Goal: Contribute content: Contribute content

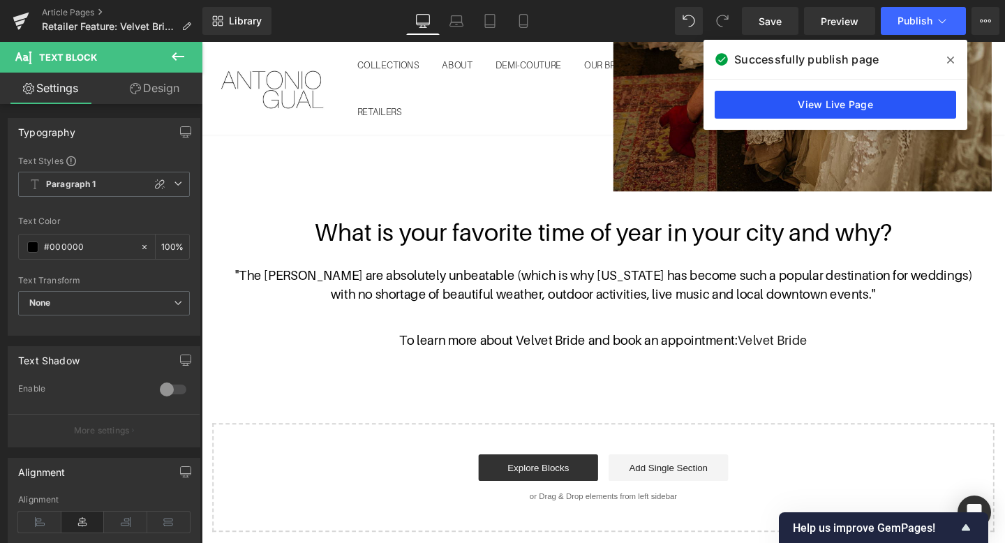
click at [852, 94] on link "View Live Page" at bounding box center [836, 105] width 242 height 28
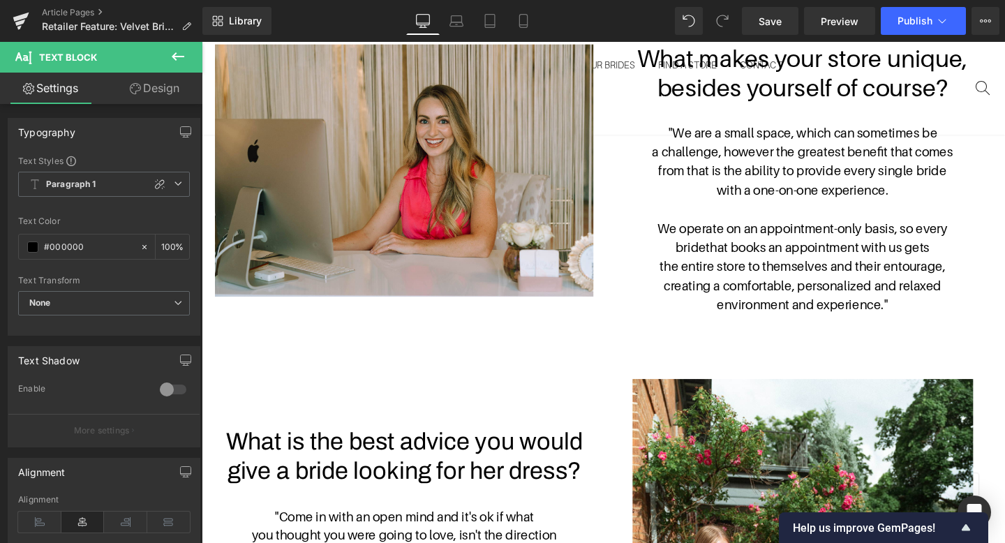
scroll to position [717, 0]
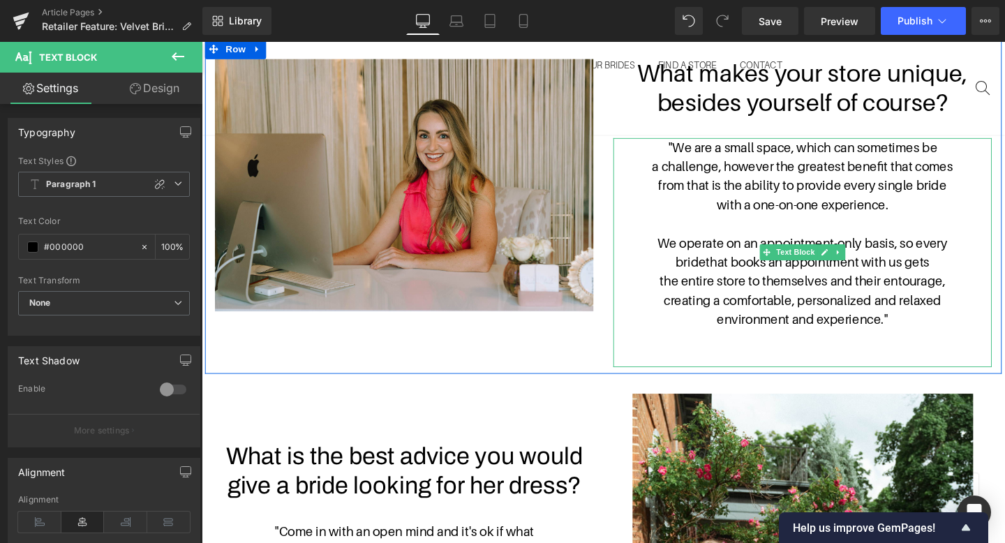
click at [921, 330] on span """ at bounding box center [921, 333] width 5 height 15
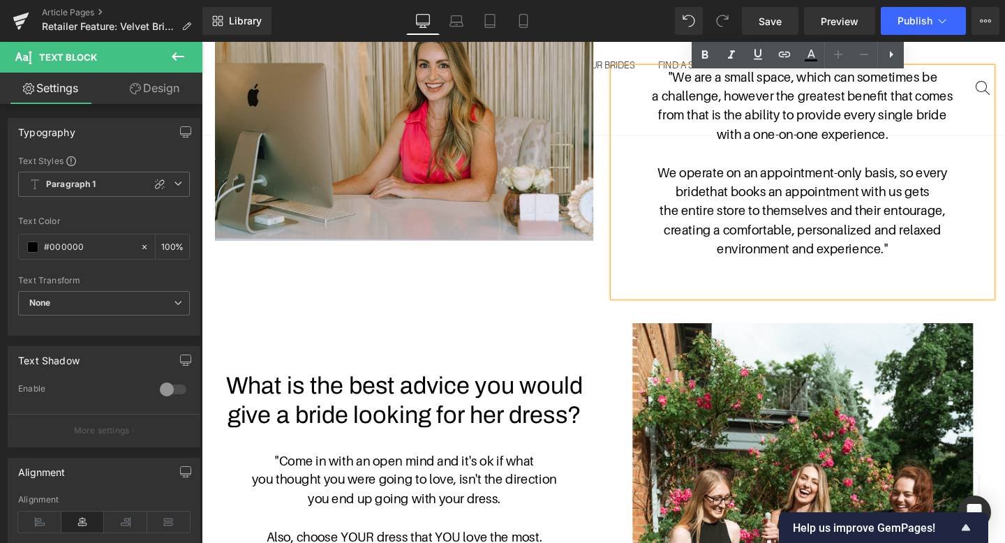
scroll to position [956, 0]
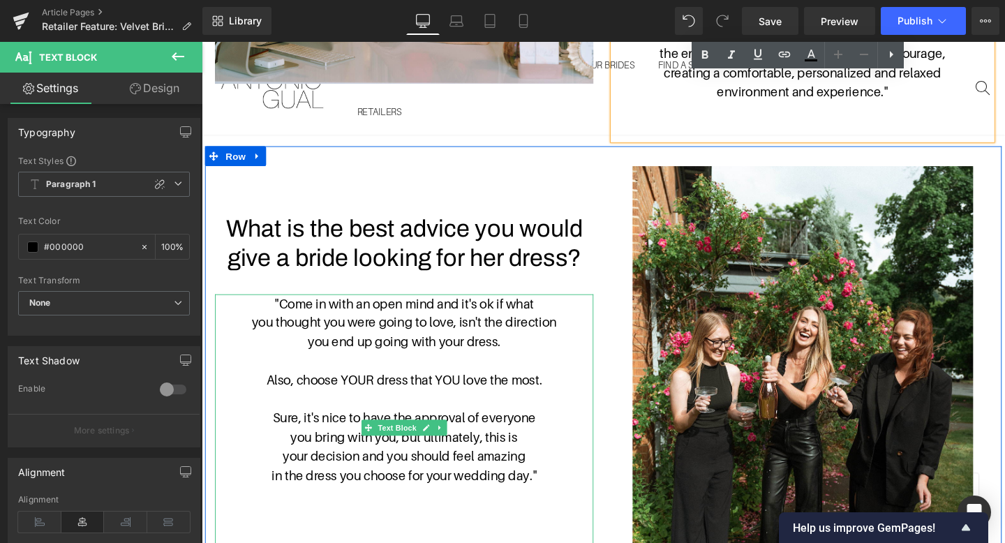
click at [555, 488] on p "in the dress you choose for your wedding day. "" at bounding box center [415, 498] width 398 height 20
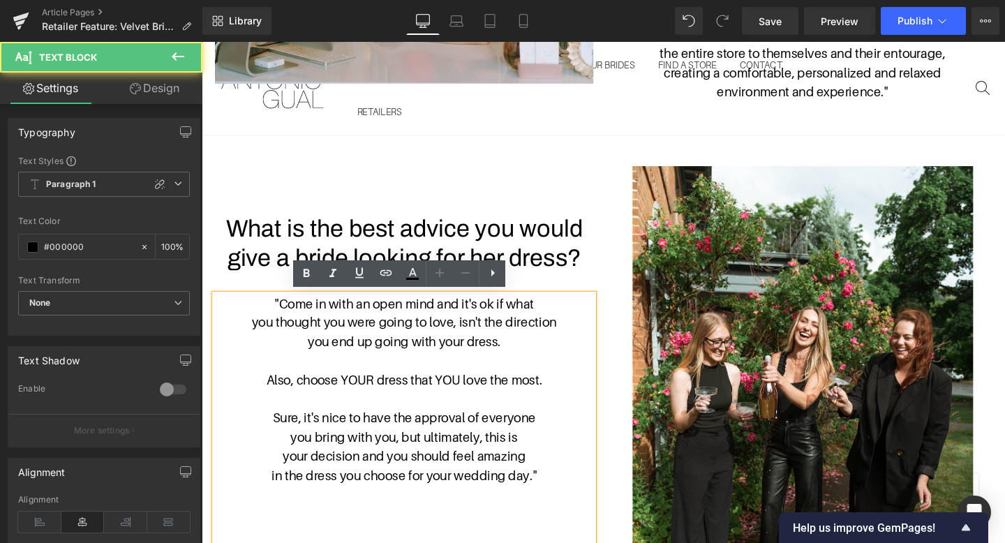
click at [554, 490] on span """ at bounding box center [551, 497] width 5 height 15
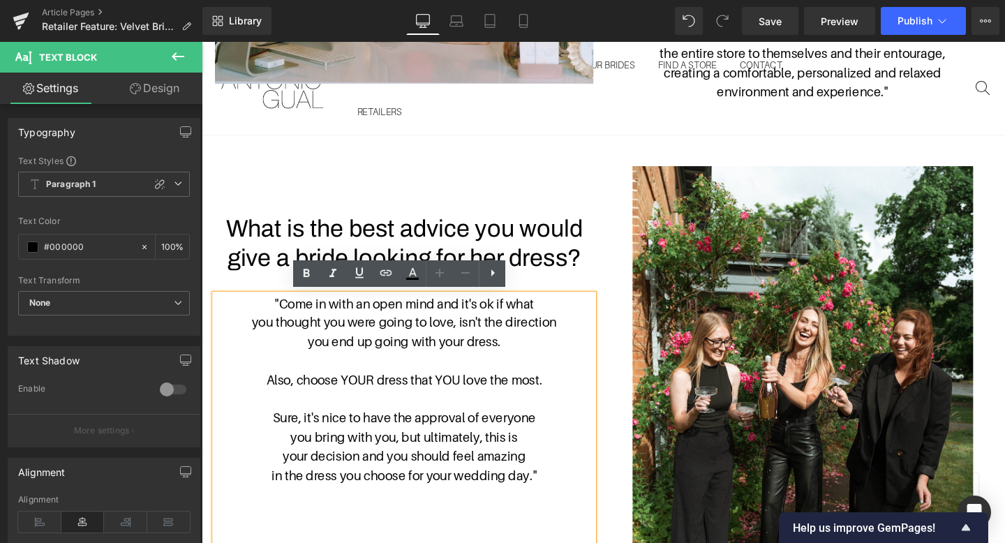
click at [553, 491] on span """ at bounding box center [551, 497] width 5 height 15
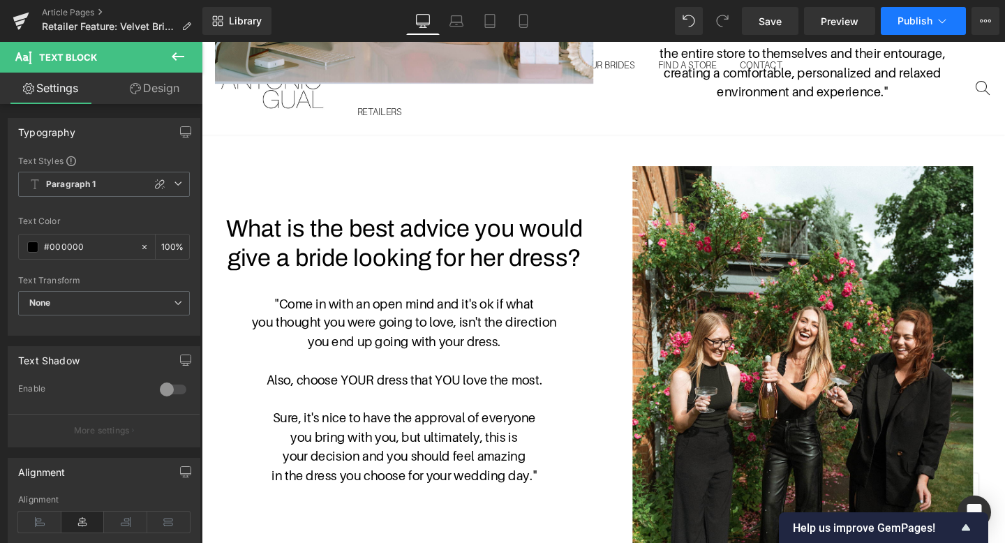
click at [910, 26] on span "Publish" at bounding box center [915, 20] width 35 height 11
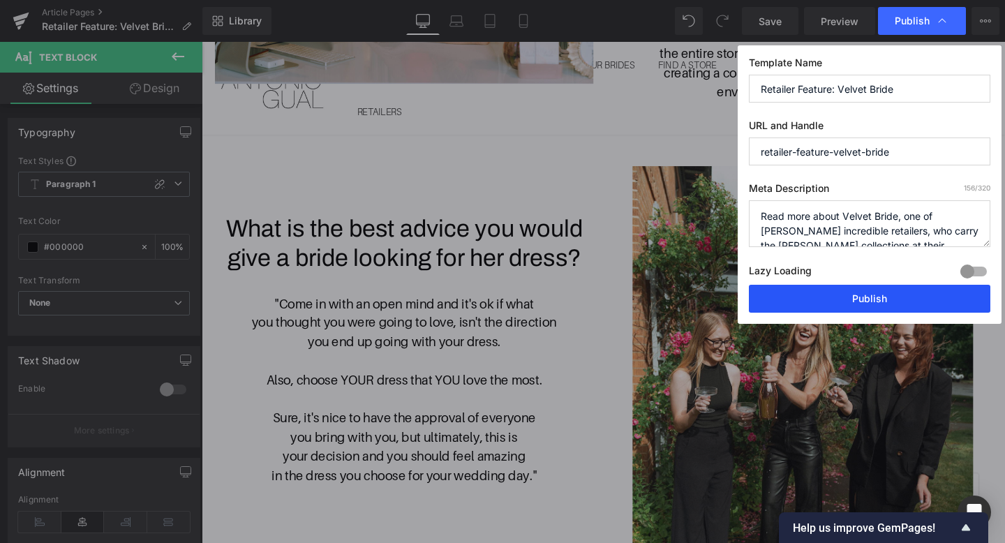
click at [830, 302] on button "Publish" at bounding box center [870, 299] width 242 height 28
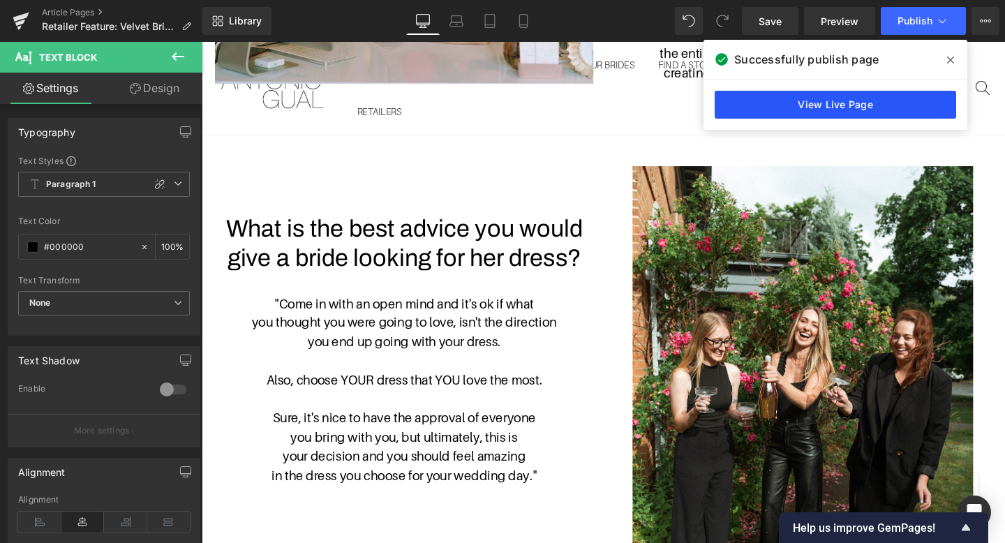
click at [896, 108] on link "View Live Page" at bounding box center [836, 105] width 242 height 28
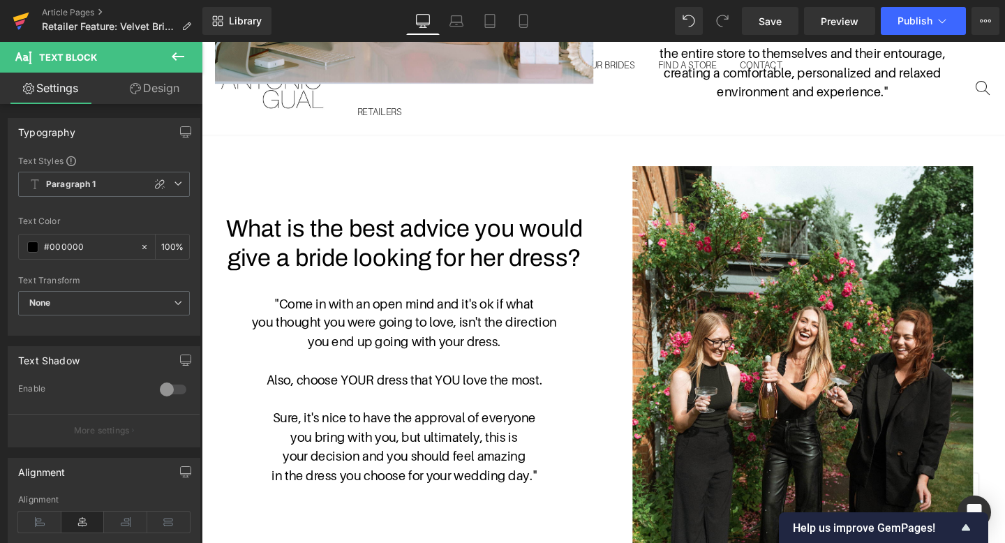
click at [15, 16] on icon at bounding box center [21, 20] width 17 height 35
click at [905, 23] on span "Publish" at bounding box center [915, 20] width 35 height 11
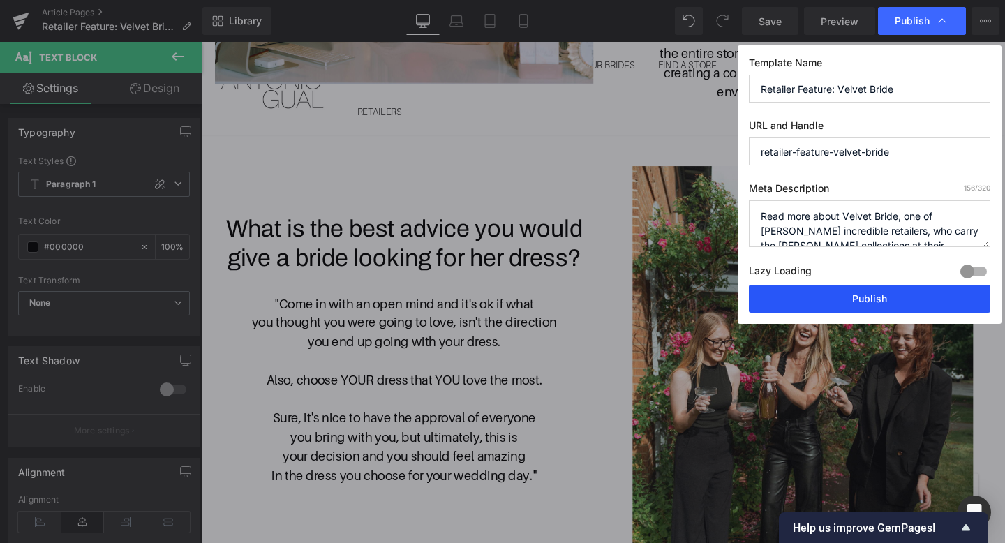
click at [836, 299] on button "Publish" at bounding box center [870, 299] width 242 height 28
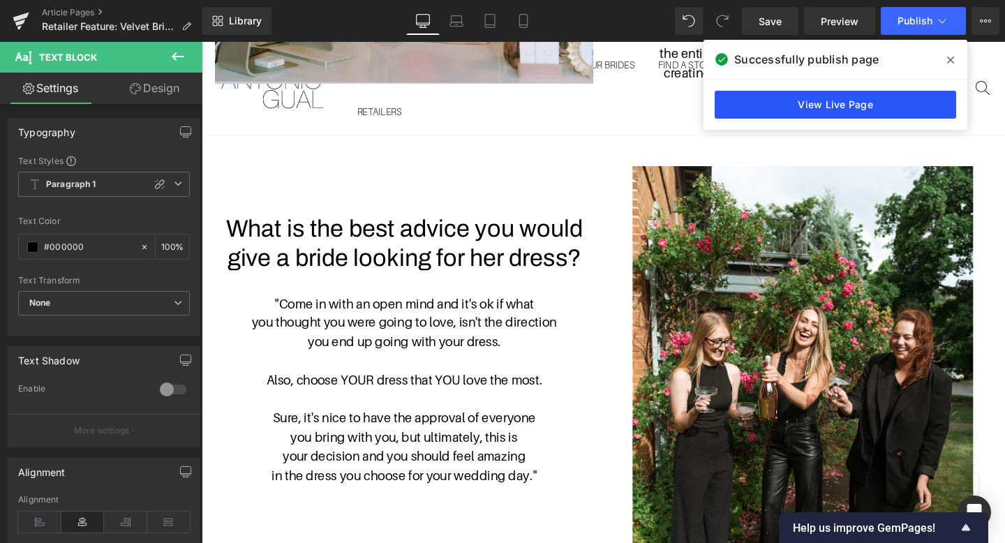
click at [824, 109] on link "View Live Page" at bounding box center [836, 105] width 242 height 28
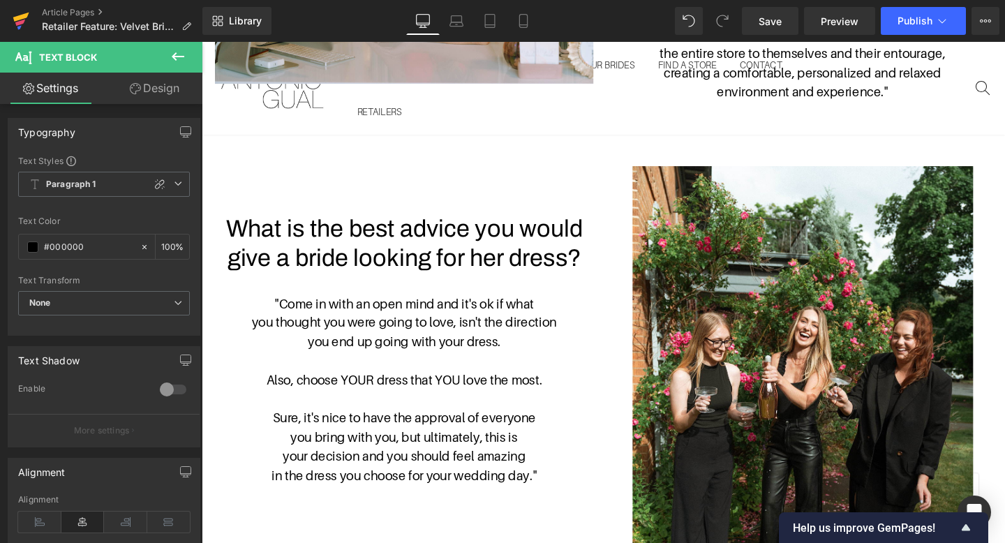
click at [26, 22] on icon at bounding box center [21, 20] width 17 height 35
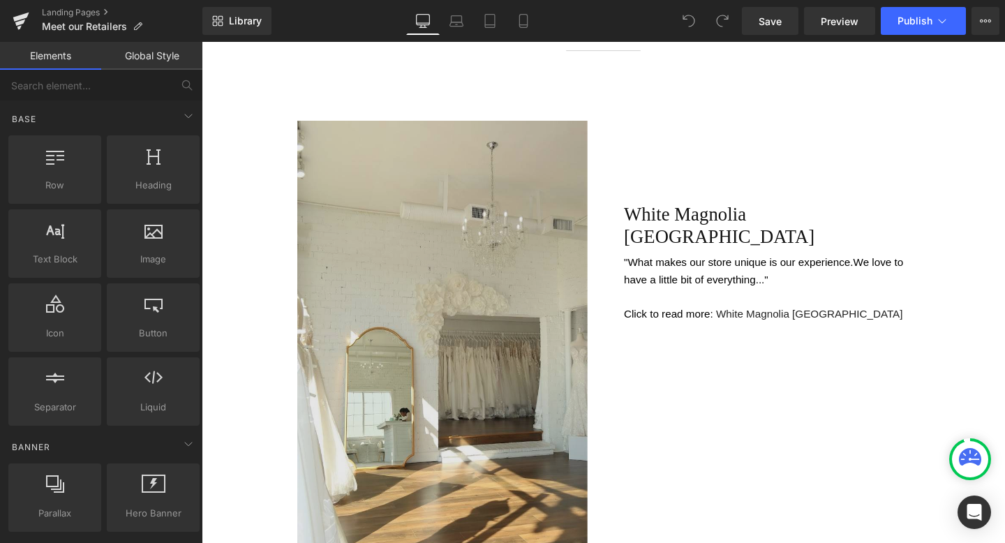
scroll to position [547, 0]
click at [472, 376] on img at bounding box center [454, 354] width 305 height 457
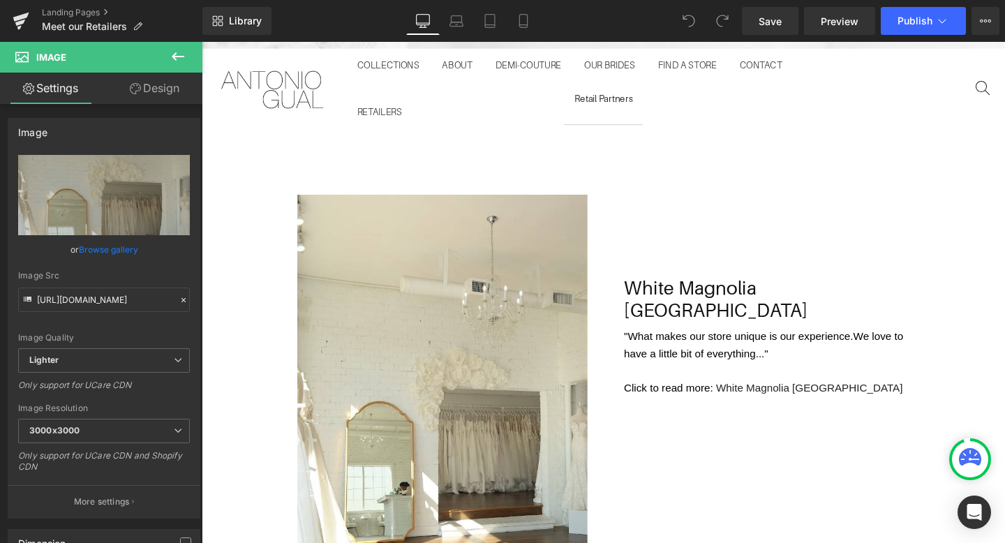
scroll to position [531, 0]
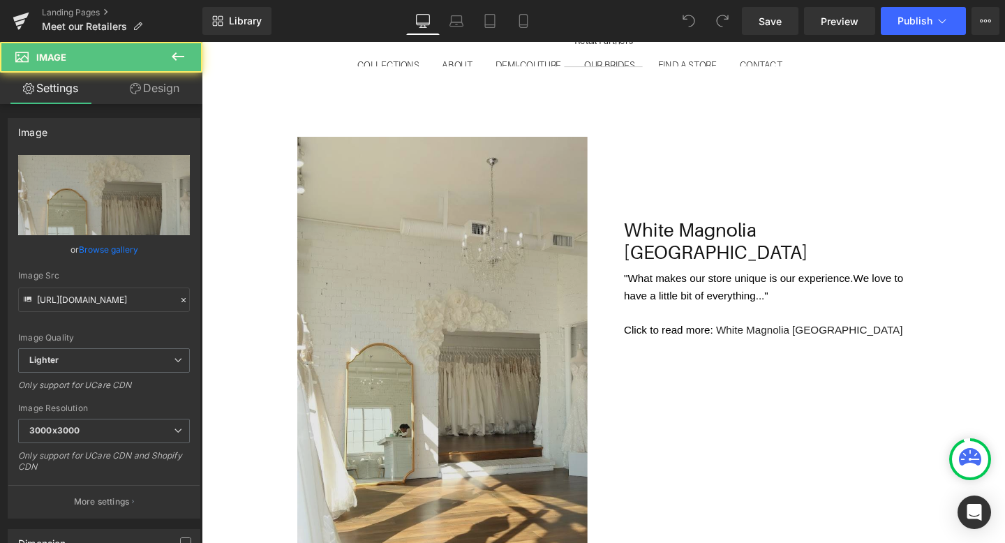
click at [415, 368] on img at bounding box center [454, 370] width 305 height 457
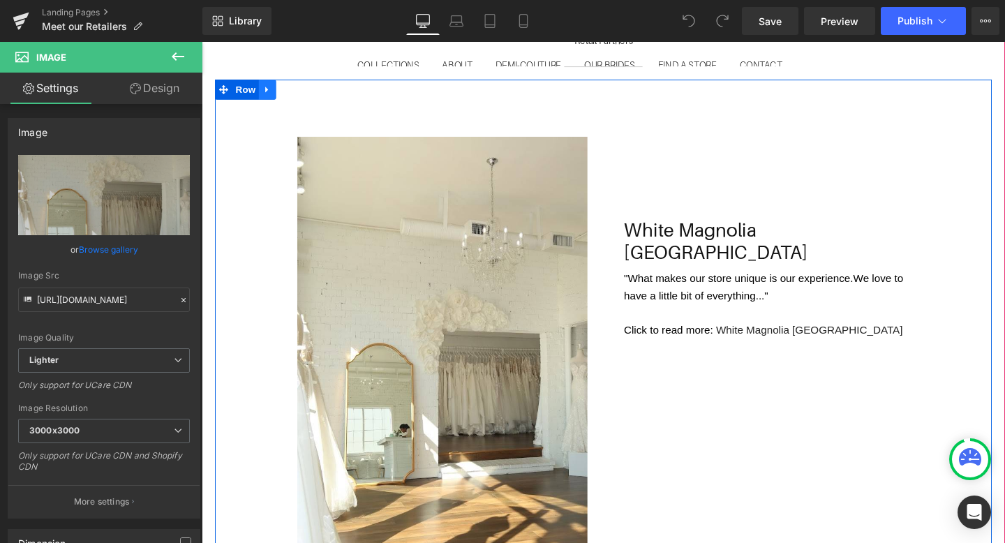
click at [274, 101] on link at bounding box center [271, 92] width 18 height 21
click at [294, 90] on icon at bounding box center [289, 92] width 10 height 10
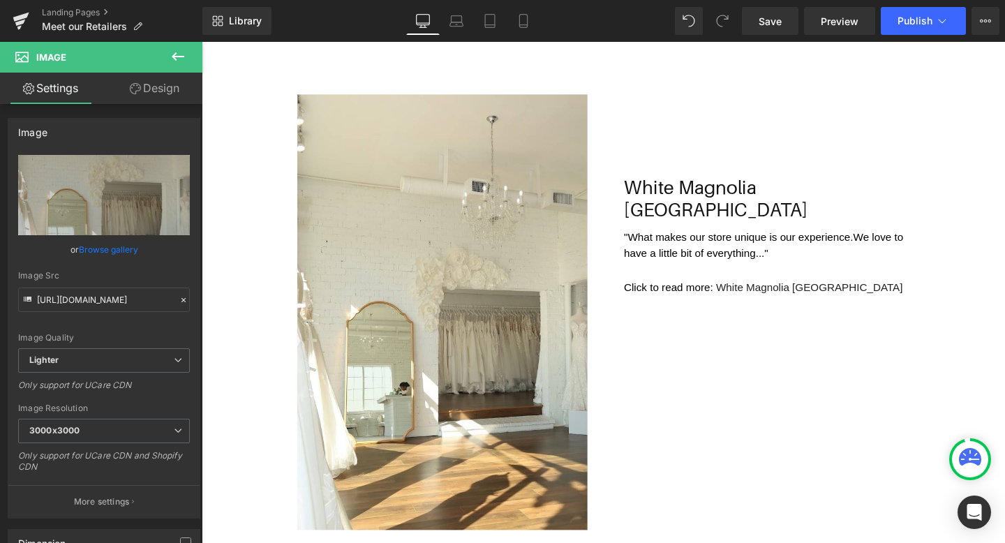
scroll to position [1110, 0]
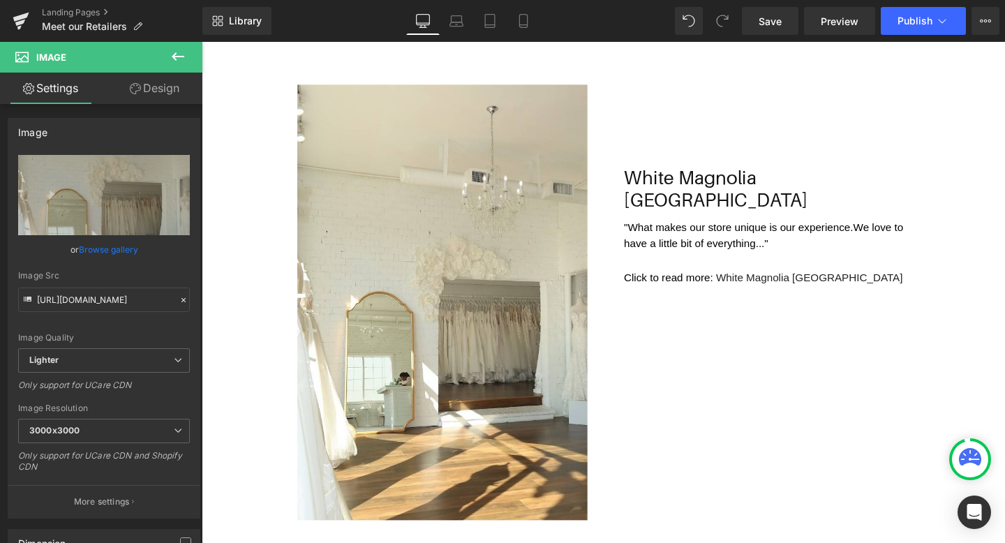
click at [565, 270] on img at bounding box center [454, 315] width 305 height 457
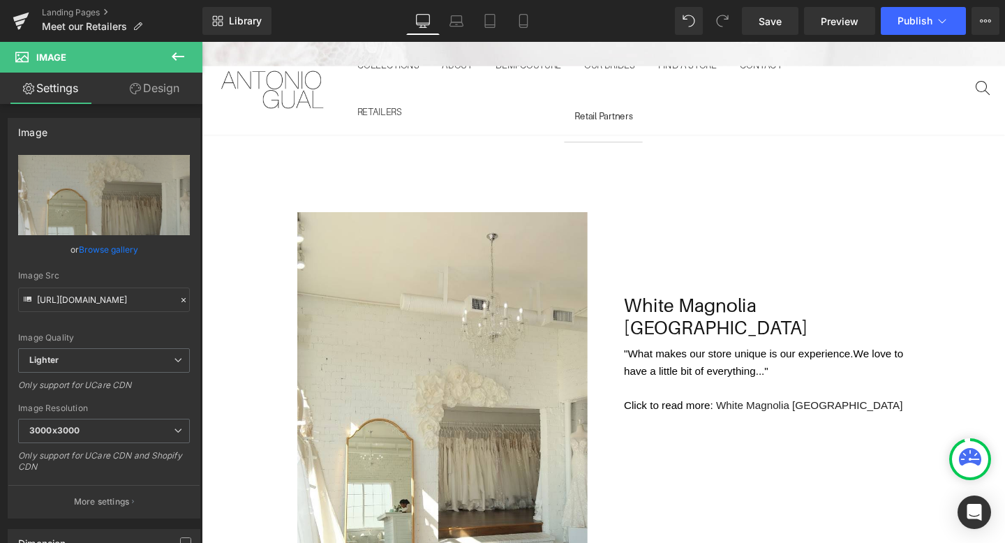
scroll to position [541, 0]
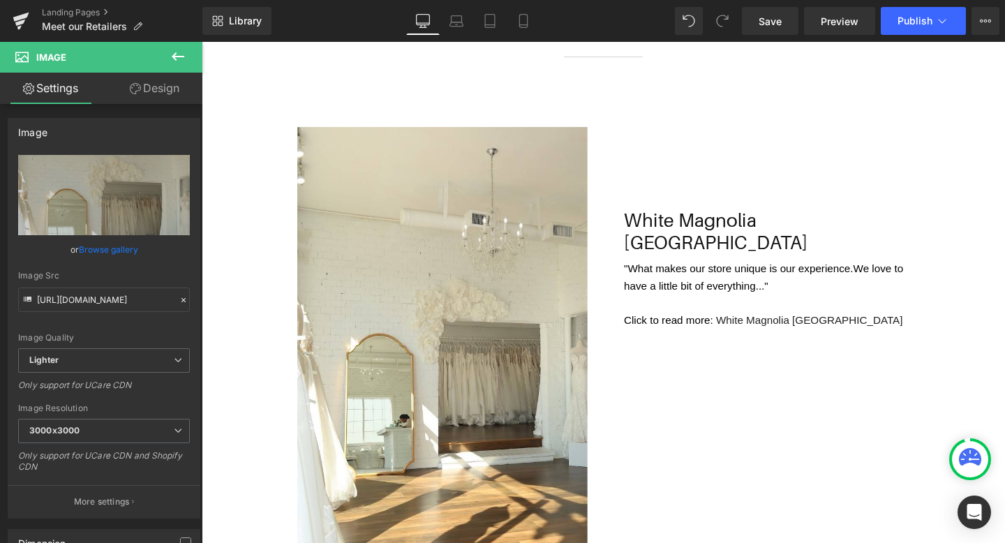
click at [544, 274] on img at bounding box center [454, 359] width 305 height 457
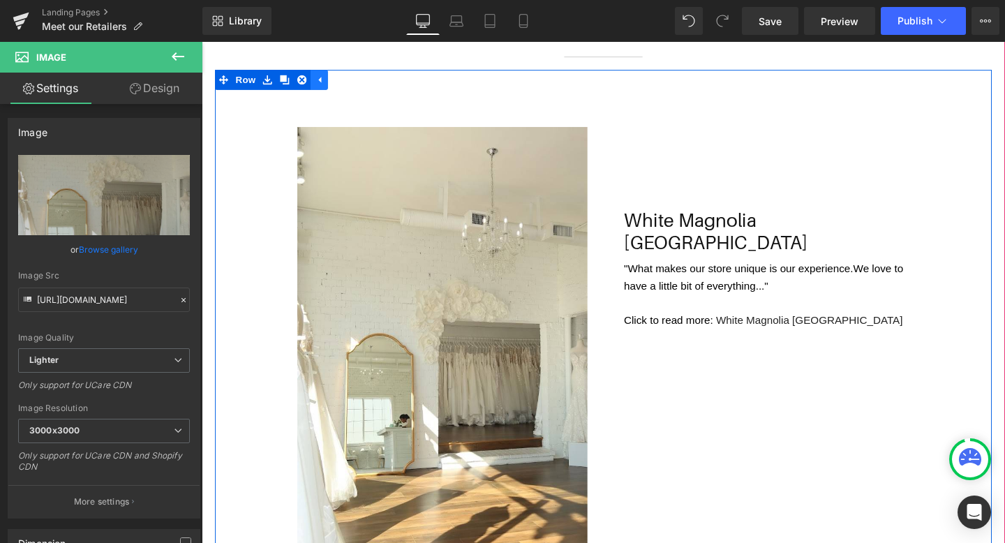
click at [327, 79] on icon at bounding box center [326, 82] width 3 height 6
click at [276, 82] on icon at bounding box center [271, 82] width 10 height 10
click at [309, 82] on icon at bounding box center [307, 82] width 10 height 10
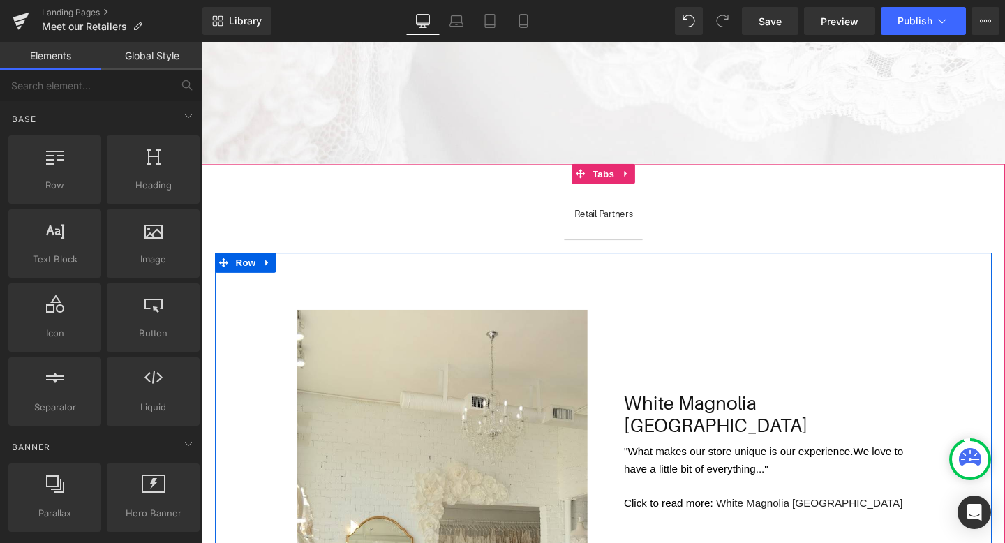
scroll to position [346, 0]
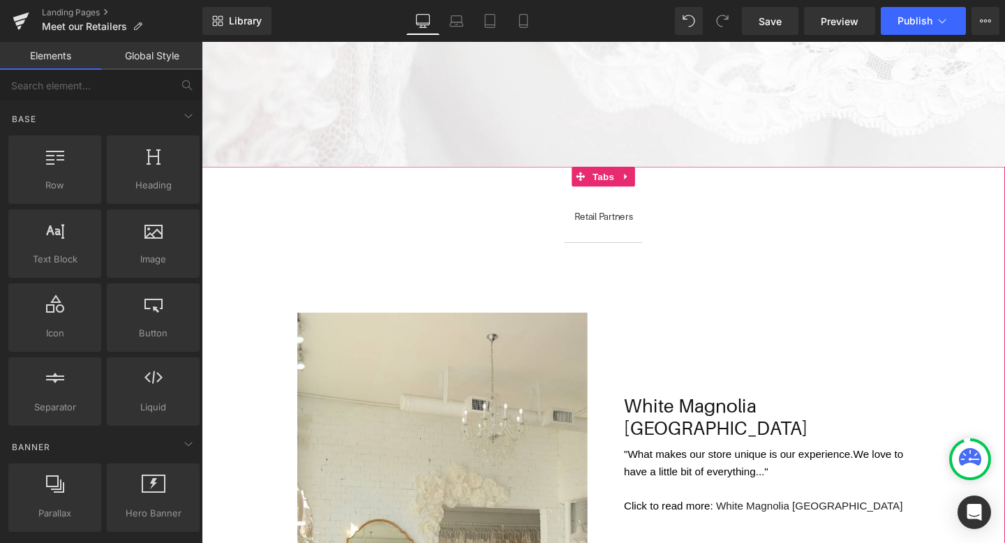
click at [364, 232] on ul "Retail Partners Text Block" at bounding box center [624, 236] width 845 height 36
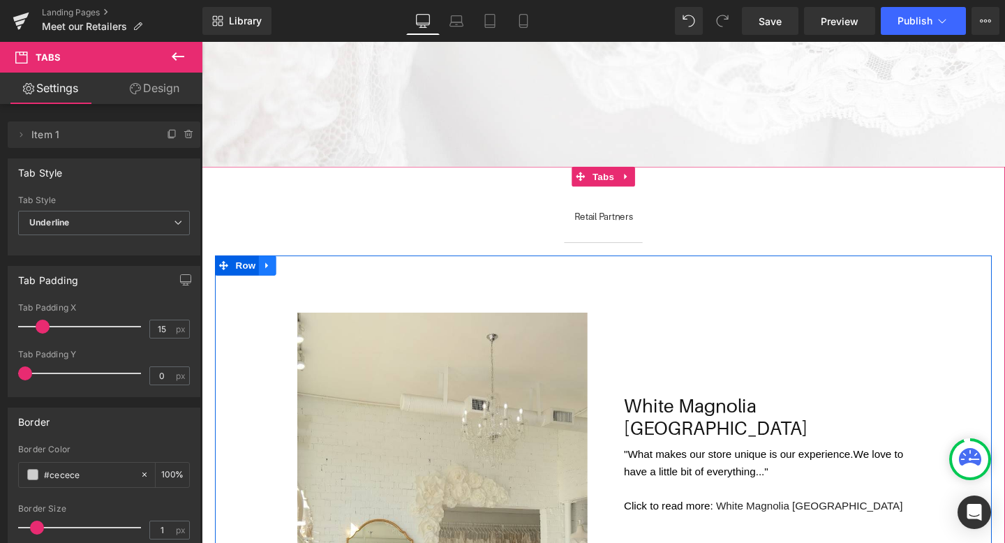
click at [272, 274] on icon at bounding box center [271, 277] width 10 height 10
click at [292, 277] on icon at bounding box center [289, 277] width 10 height 10
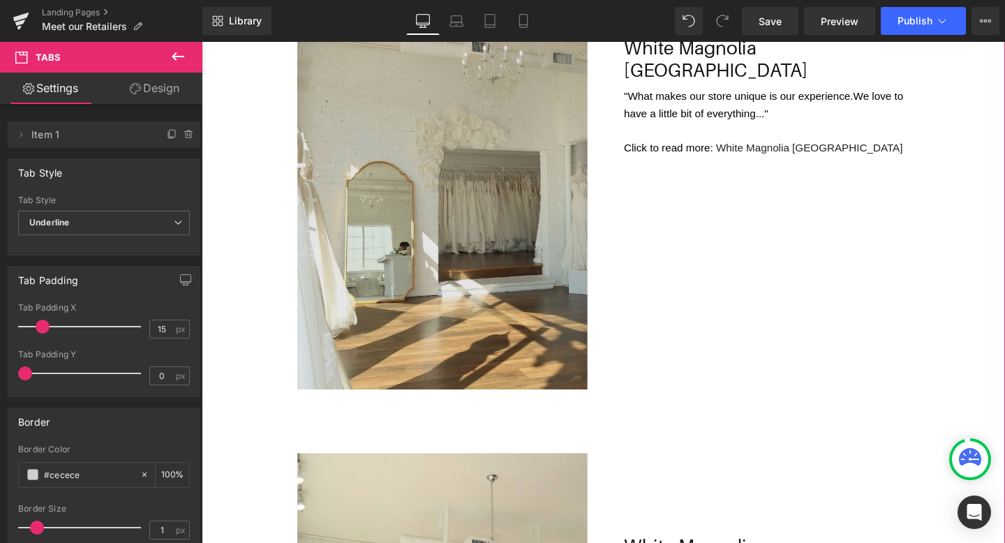
scroll to position [706, 0]
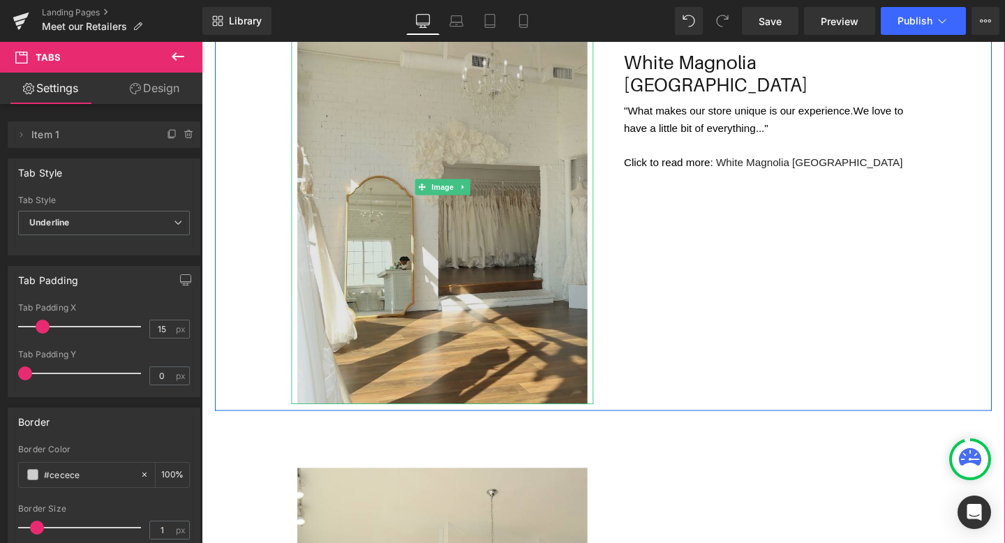
click at [508, 226] on img at bounding box center [454, 194] width 305 height 457
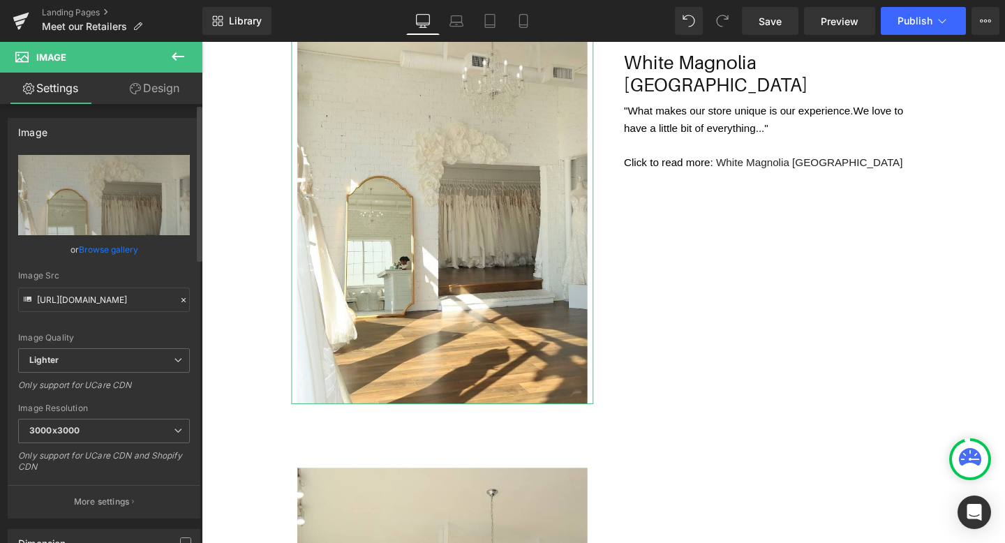
click at [112, 253] on link "Browse gallery" at bounding box center [108, 249] width 59 height 24
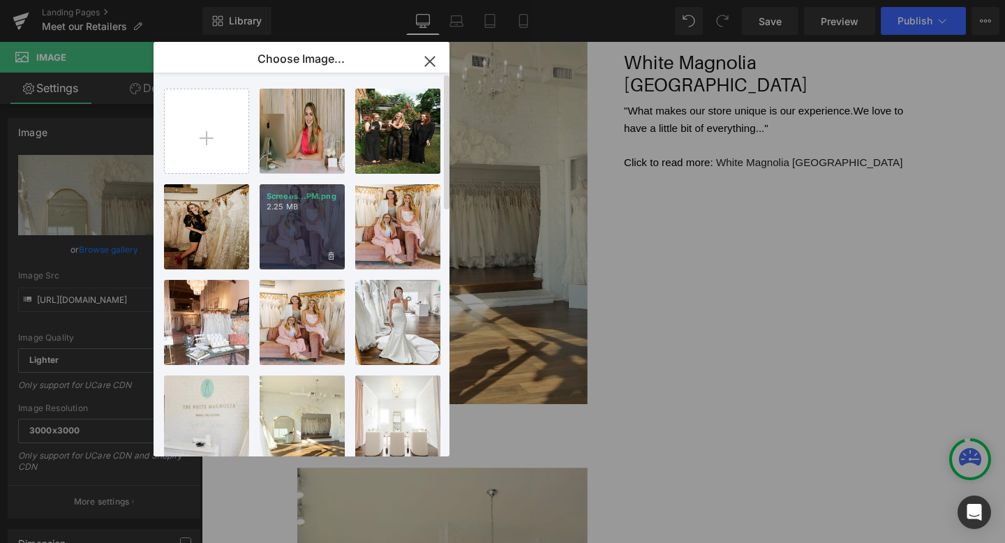
click at [311, 221] on div "Screens...PM.png 2.25 MB" at bounding box center [302, 226] width 85 height 85
type input "https://ucarecdn.com/cd140cf4-ebe7-40e3-ac86-9bec439af71d/-/format/auto/-/previ…"
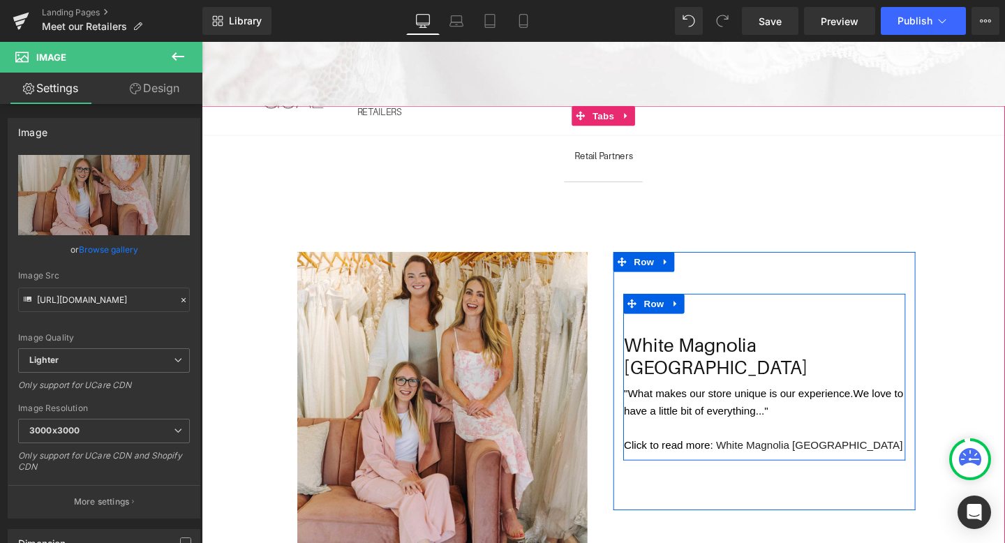
scroll to position [460, 0]
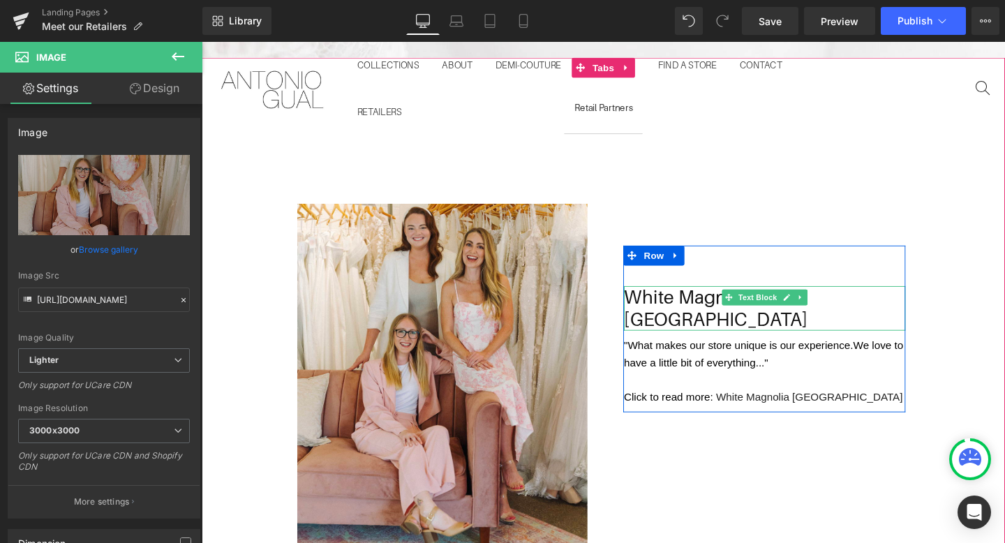
click at [815, 317] on li at bounding box center [817, 310] width 15 height 17
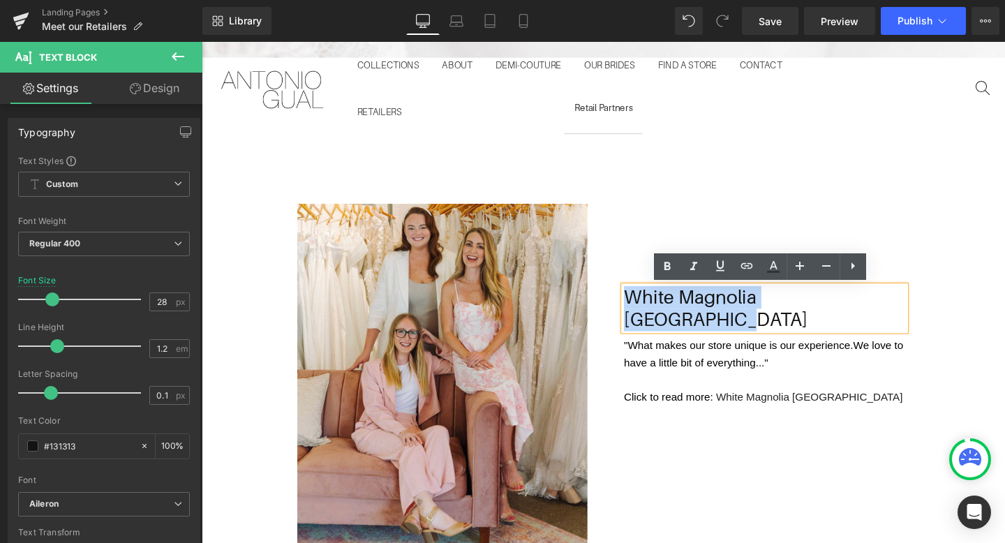
drag, startPoint x: 904, startPoint y: 310, endPoint x: 653, endPoint y: 306, distance: 251.4
click at [653, 306] on p "White Magnolia Jacksonville" at bounding box center [794, 322] width 296 height 47
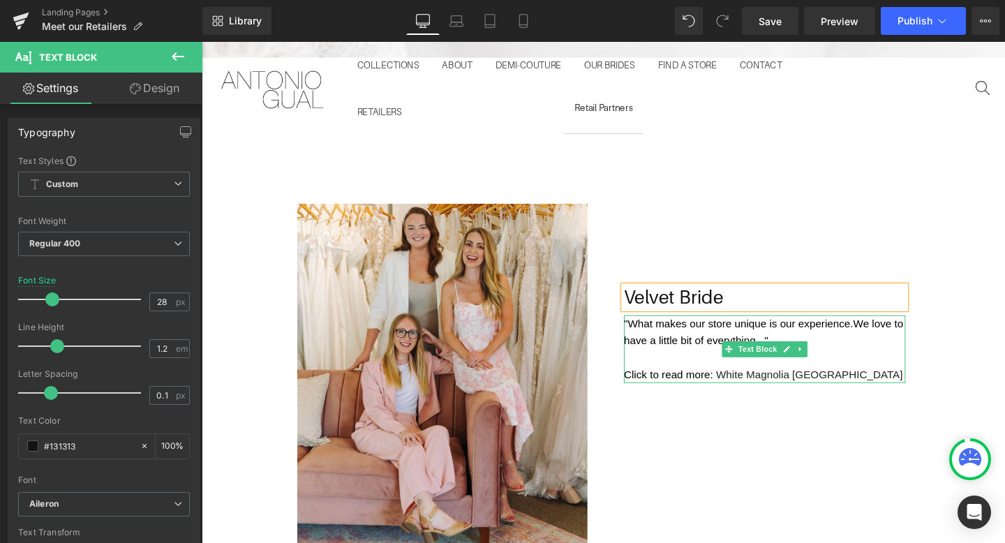
click at [681, 348] on p ""What makes our store unique is our experience. We love to have a little bit of…" at bounding box center [794, 348] width 296 height 36
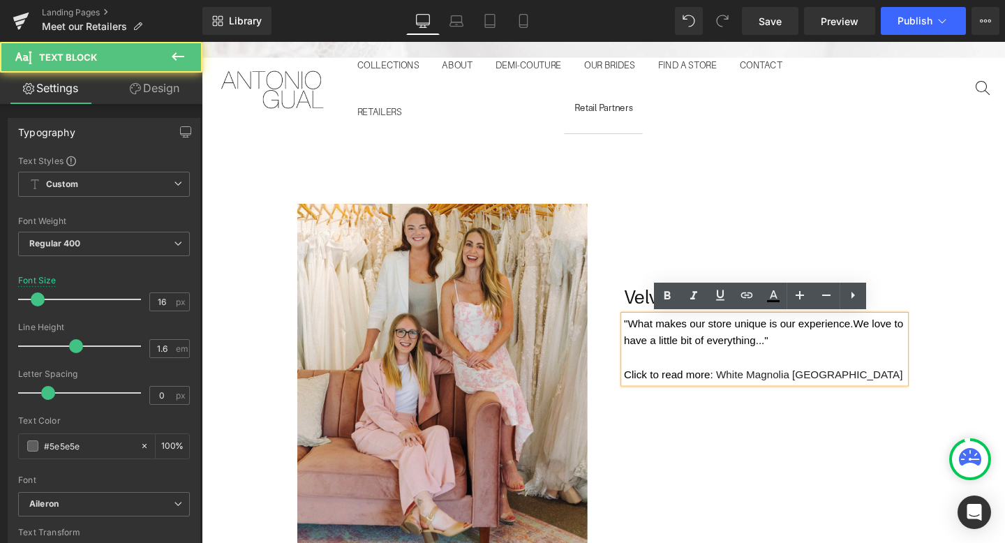
click at [703, 352] on span "We love to have a little bit of everything..."" at bounding box center [793, 347] width 294 height 30
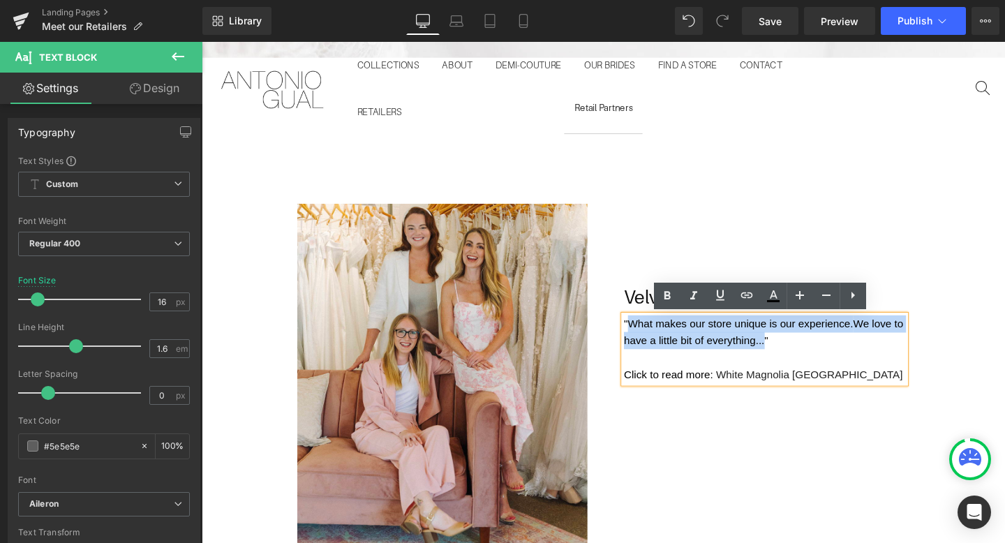
drag, startPoint x: 807, startPoint y: 359, endPoint x: 651, endPoint y: 340, distance: 157.5
click at [651, 340] on p ""What makes our store unique is our experience. We love to have a little bit of…" at bounding box center [794, 348] width 296 height 36
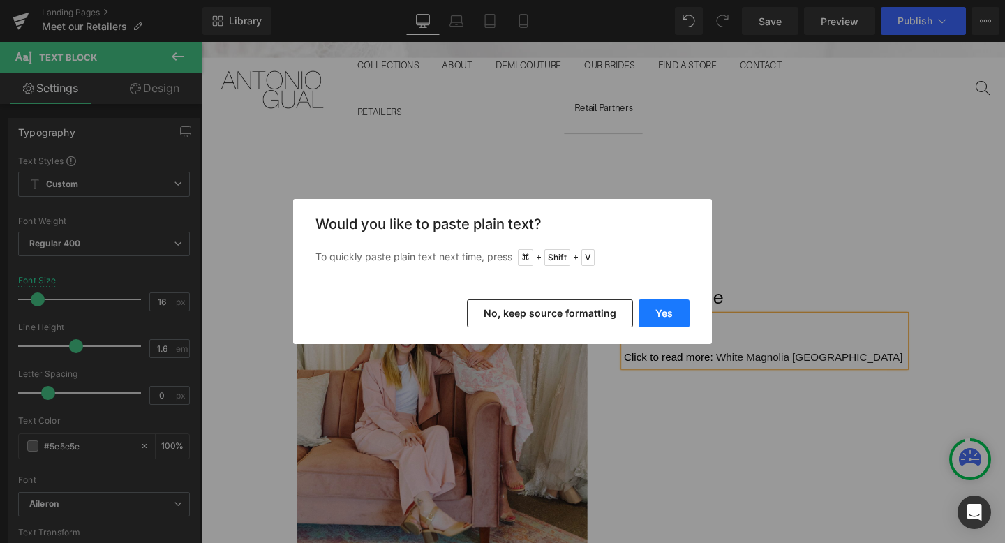
click at [647, 306] on button "Yes" at bounding box center [664, 313] width 51 height 28
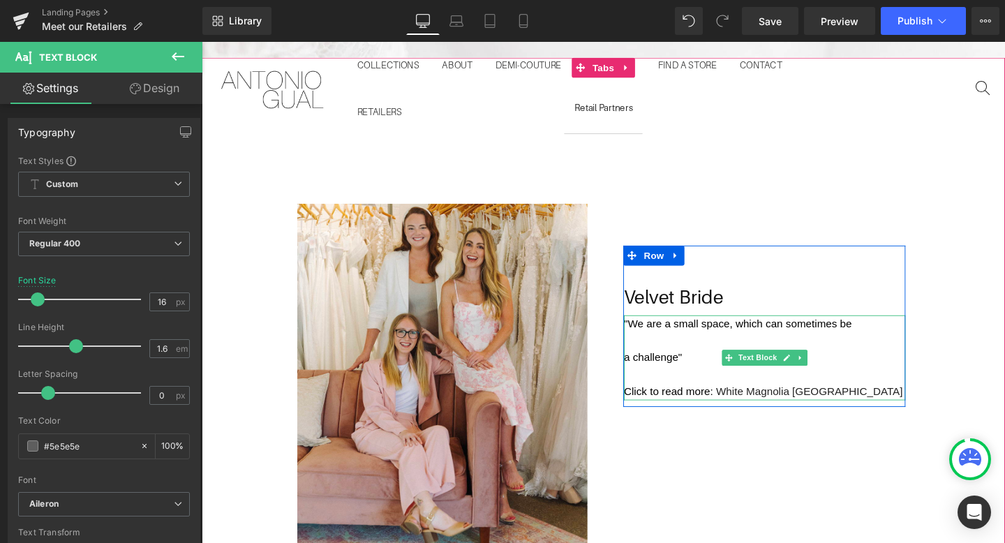
click at [652, 370] on span "a challenge"" at bounding box center [676, 374] width 61 height 12
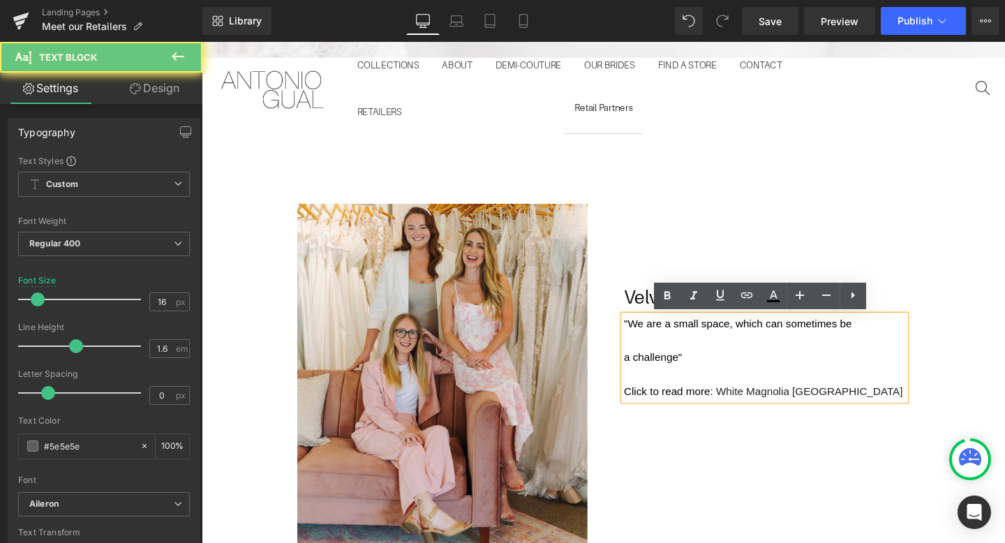
click at [652, 373] on span "a challenge"" at bounding box center [676, 374] width 61 height 12
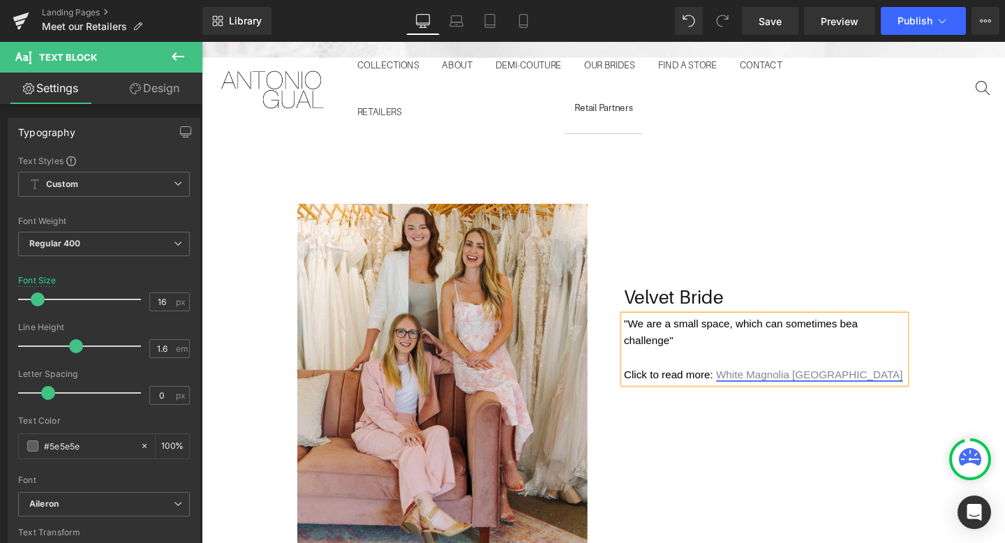
click at [777, 392] on link "White Magnolia Jacksonville" at bounding box center [841, 392] width 196 height 12
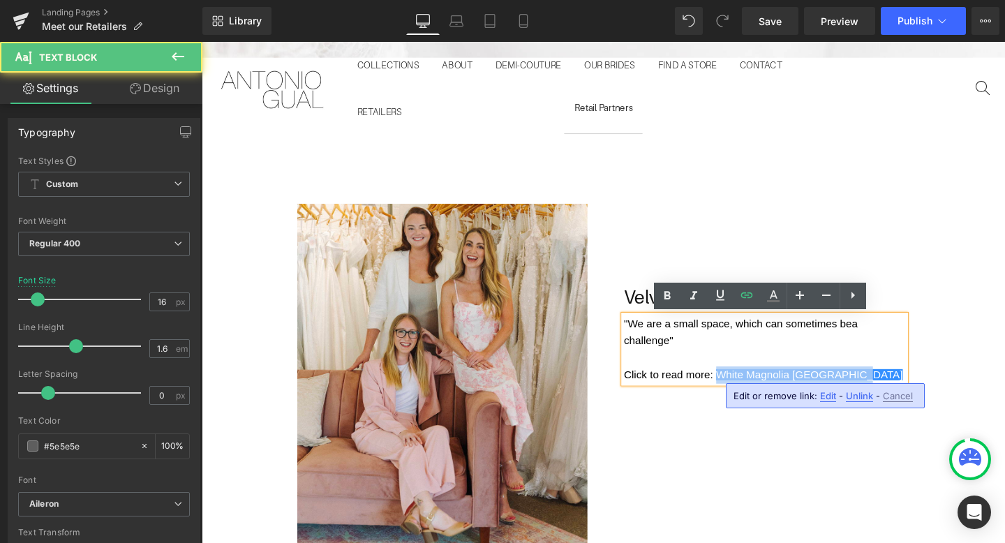
drag, startPoint x: 894, startPoint y: 387, endPoint x: 741, endPoint y: 390, distance: 152.9
click at [741, 390] on p "Click to read more: White Magnolia Jacksonville" at bounding box center [794, 392] width 296 height 18
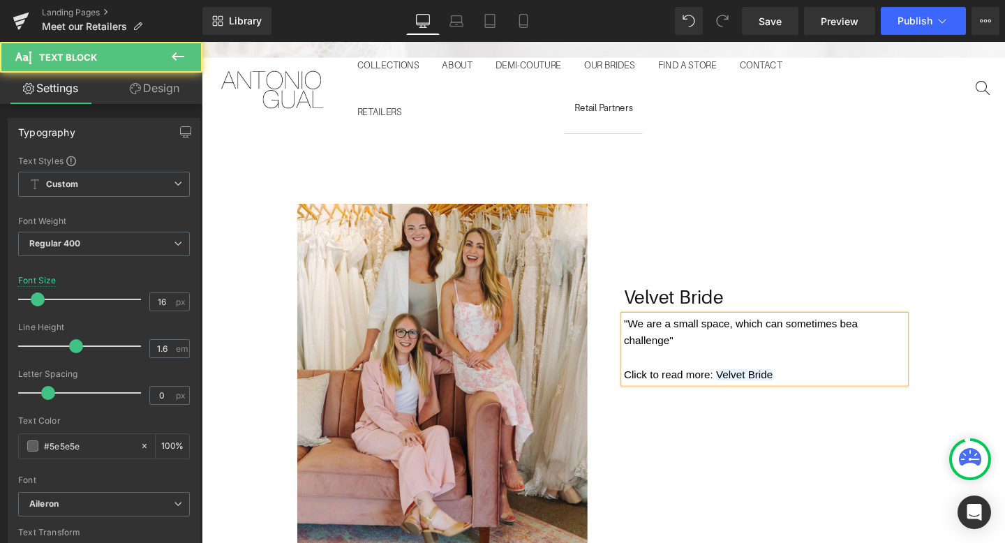
click at [799, 378] on p at bounding box center [794, 374] width 296 height 18
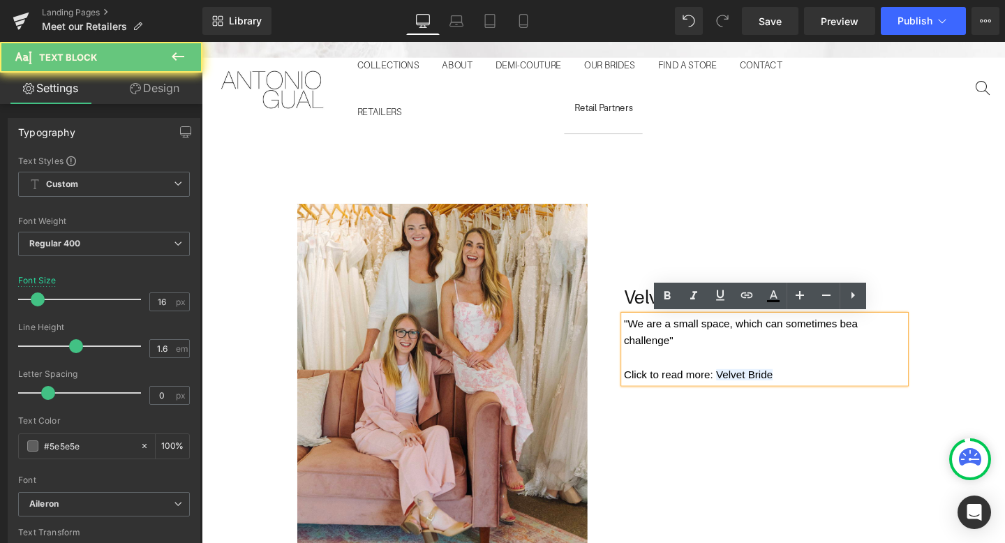
click at [778, 394] on span "Velvet Bride" at bounding box center [772, 392] width 59 height 12
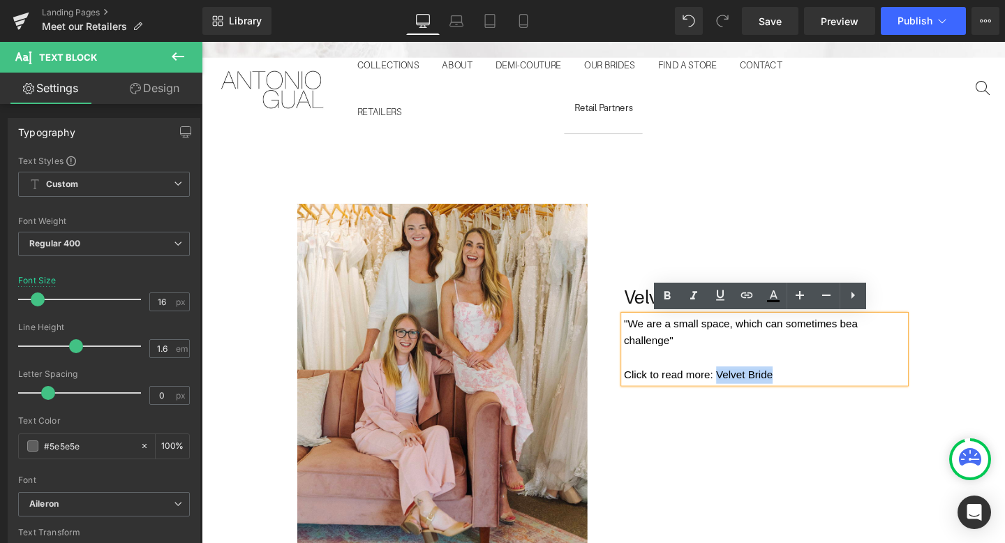
drag, startPoint x: 801, startPoint y: 391, endPoint x: 745, endPoint y: 390, distance: 55.9
click at [745, 390] on span "Velvet Bride" at bounding box center [772, 392] width 59 height 12
click at [744, 293] on icon at bounding box center [747, 295] width 17 height 17
click at [734, 395] on input "text" at bounding box center [770, 400] width 215 height 35
paste input "[URL][DOMAIN_NAME]"
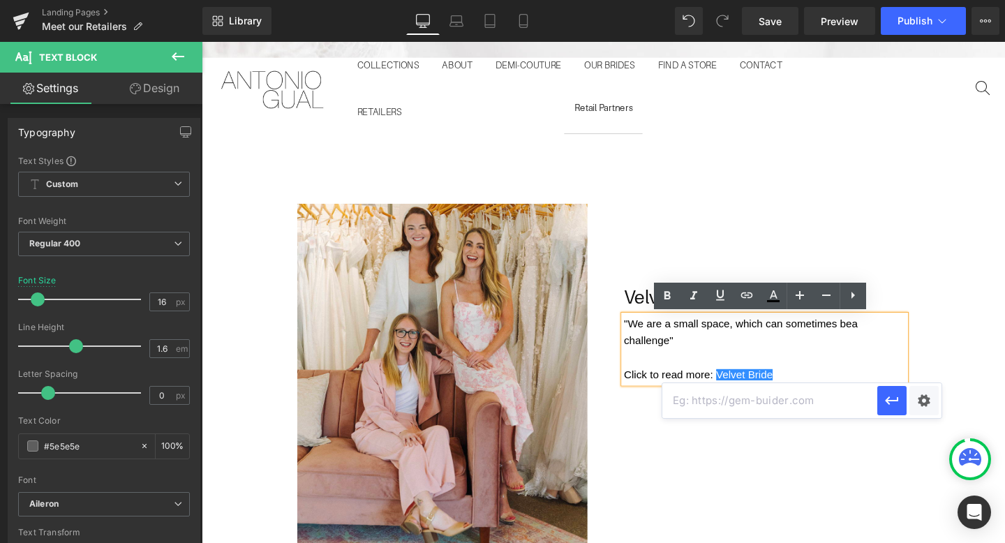
type input "[URL][DOMAIN_NAME]"
click at [895, 397] on icon "button" at bounding box center [892, 400] width 17 height 17
click at [993, 355] on div "Image Velvet Bride Text Block "We are a small space, which can sometimes be a c…" at bounding box center [624, 366] width 817 height 429
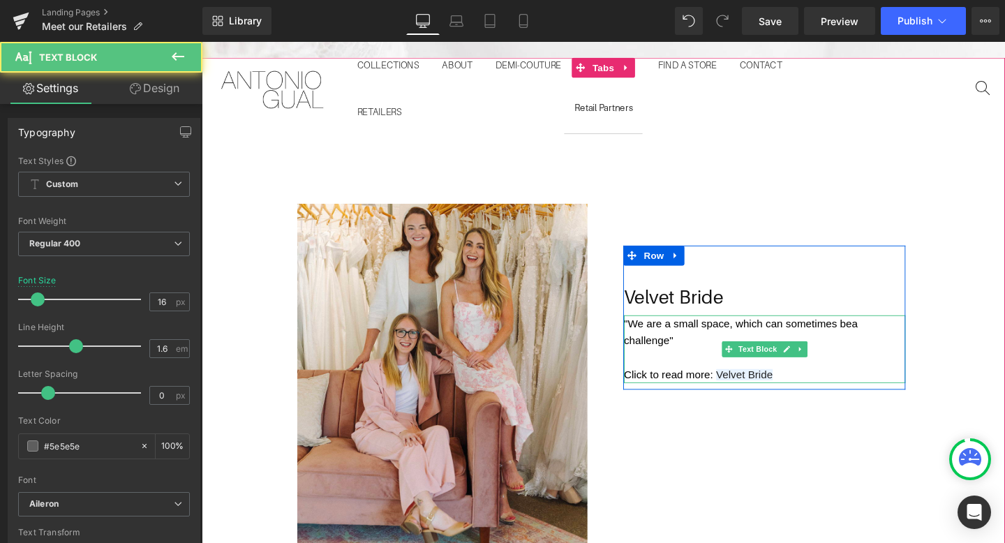
click at [780, 381] on p at bounding box center [794, 374] width 296 height 18
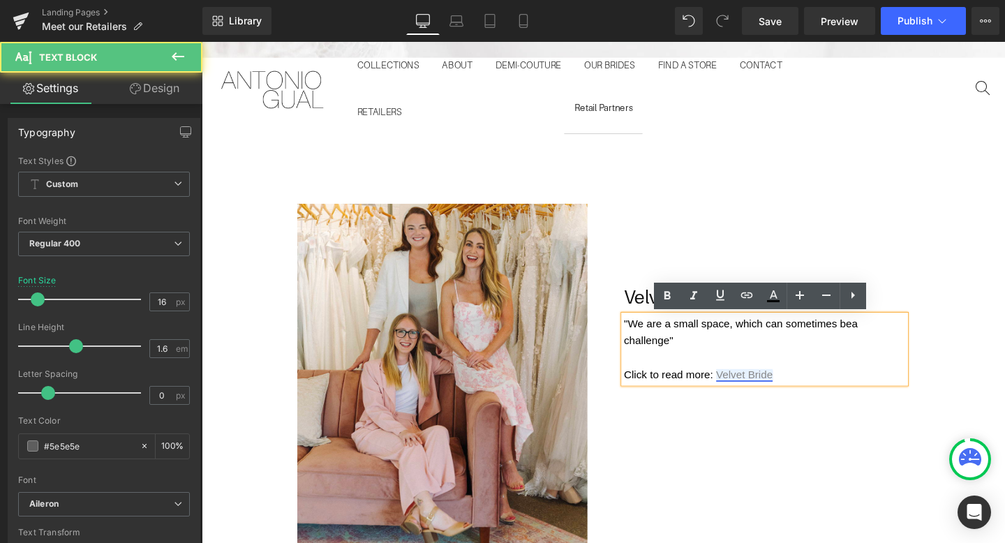
click at [779, 386] on link "Velvet Bride" at bounding box center [772, 392] width 59 height 12
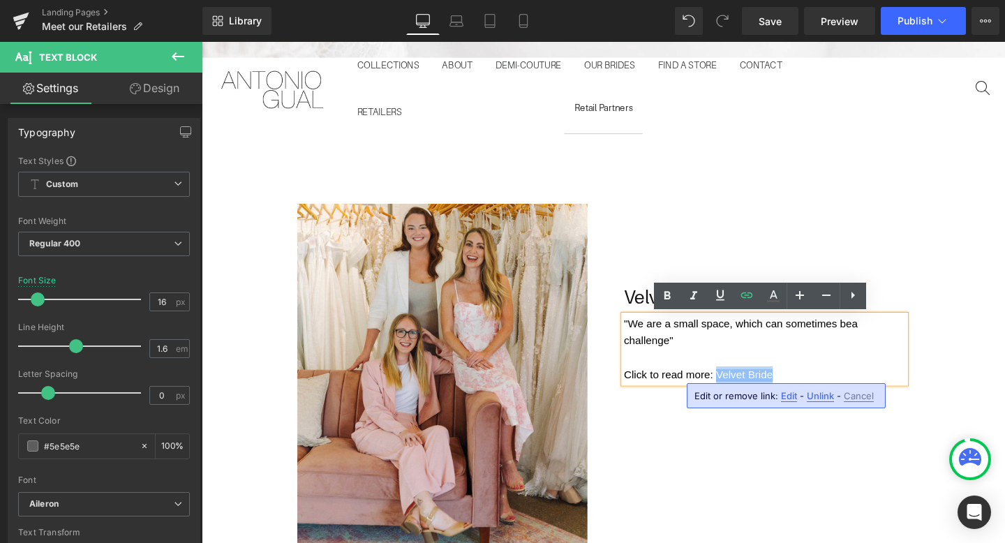
drag, startPoint x: 806, startPoint y: 391, endPoint x: 744, endPoint y: 387, distance: 61.6
click at [744, 387] on p "Click to read more: Velvet Bride" at bounding box center [794, 392] width 296 height 18
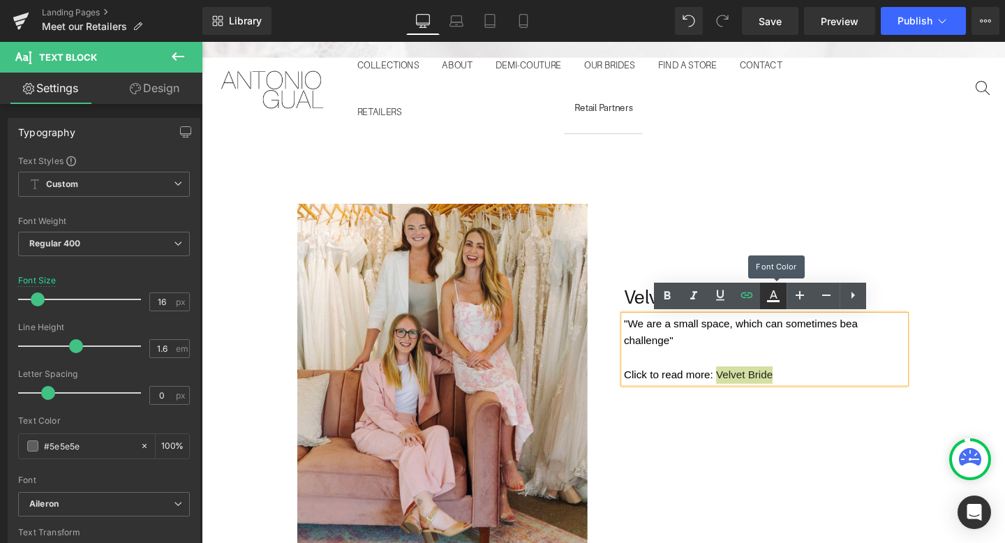
click at [778, 294] on icon at bounding box center [773, 296] width 17 height 17
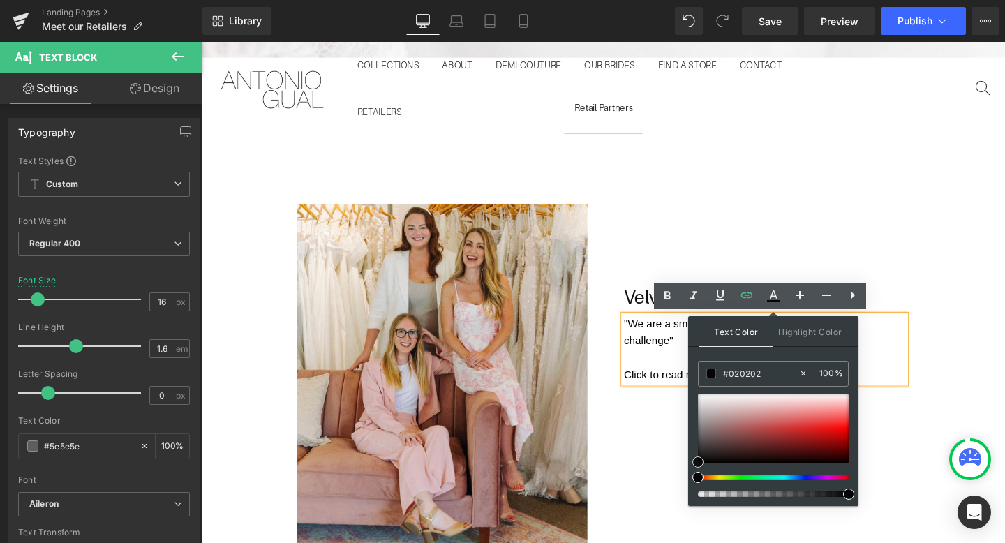
type input "#000000"
drag, startPoint x: 899, startPoint y: 496, endPoint x: 712, endPoint y: 488, distance: 187.3
click at [903, 382] on p at bounding box center [794, 374] width 296 height 18
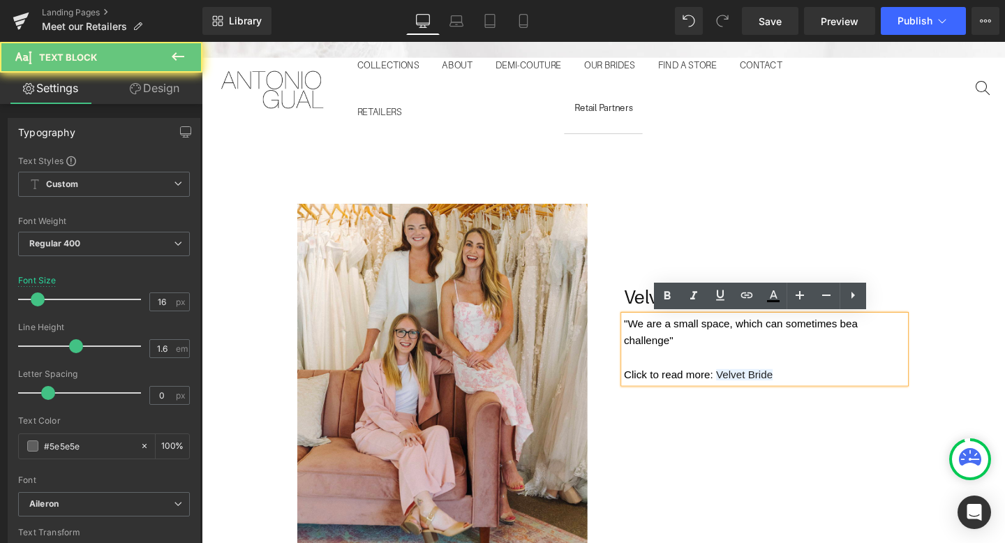
click at [806, 390] on p "Click to read more: Velvet Bride" at bounding box center [794, 392] width 296 height 18
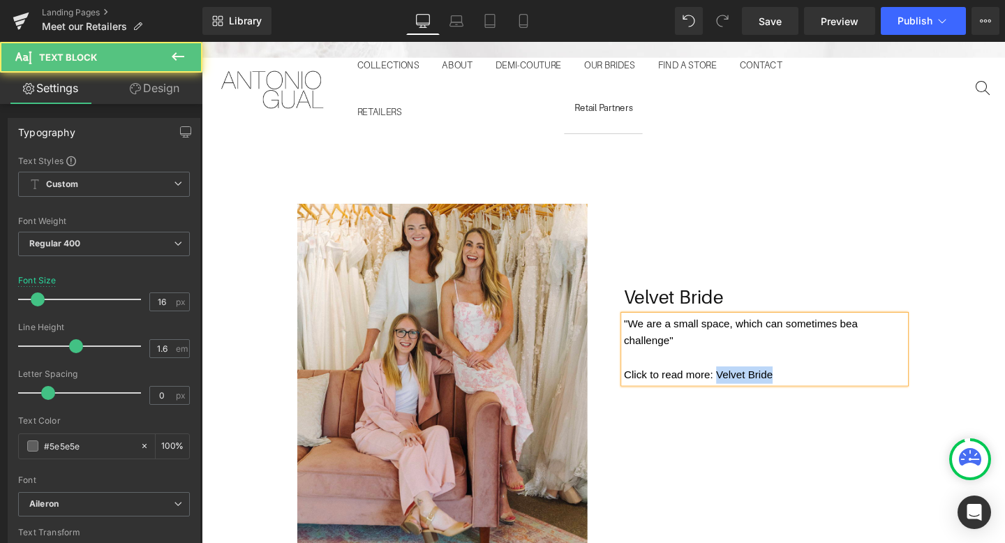
drag, startPoint x: 806, startPoint y: 390, endPoint x: 744, endPoint y: 388, distance: 61.5
click at [744, 388] on p "Click to read more: Velvet Bride" at bounding box center [794, 392] width 296 height 18
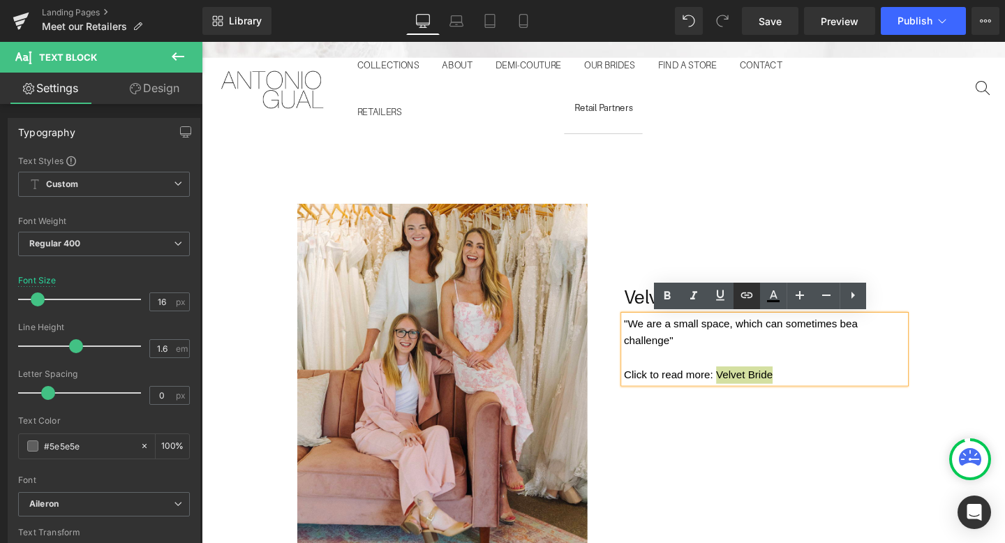
click at [749, 293] on icon at bounding box center [747, 295] width 17 height 17
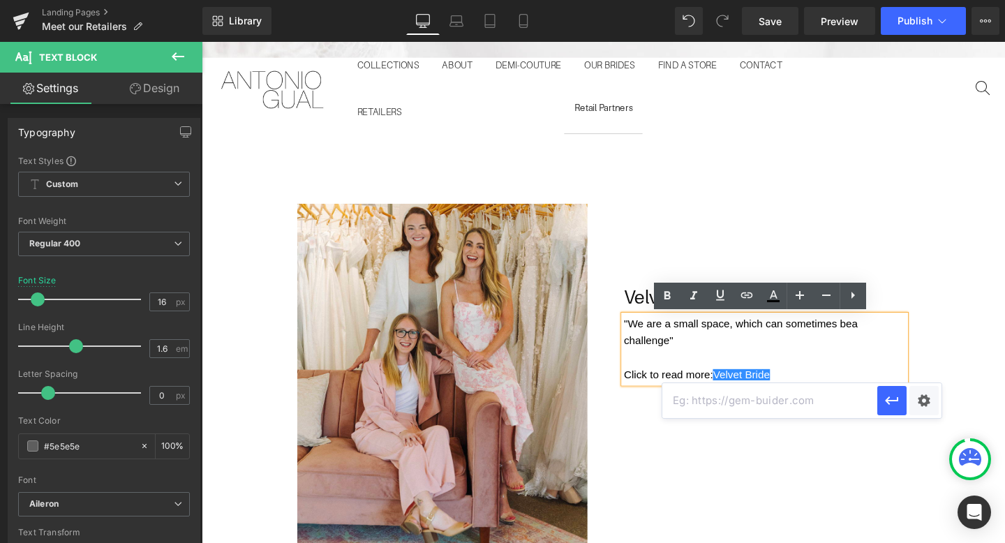
click at [713, 410] on input "text" at bounding box center [770, 400] width 215 height 35
paste input "[URL][DOMAIN_NAME]"
type input "[URL][DOMAIN_NAME]"
click at [897, 403] on icon "button" at bounding box center [892, 400] width 17 height 17
click at [891, 439] on div "Velvet Bride Text Block "We are a small space, which can sometimes be a challen…" at bounding box center [794, 336] width 318 height 248
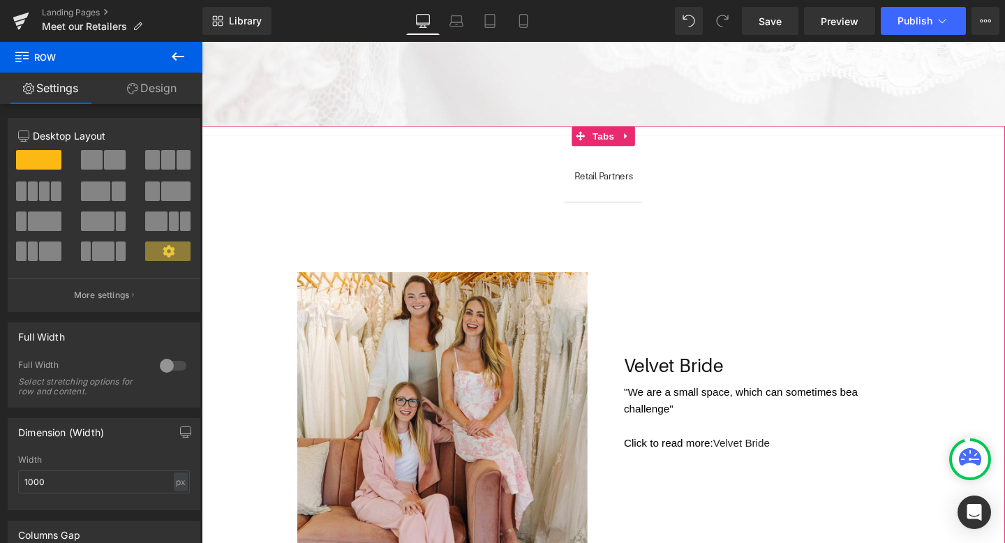
scroll to position [180, 0]
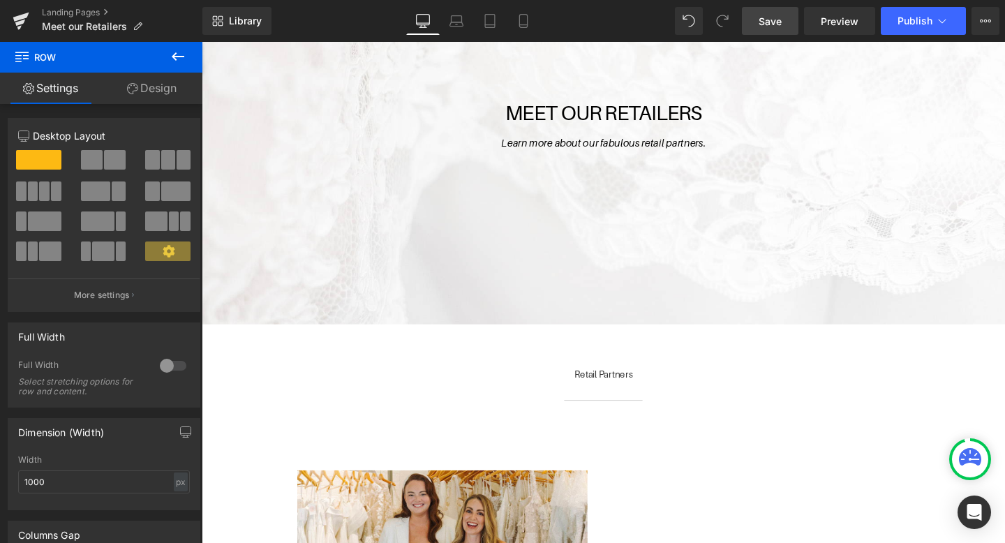
drag, startPoint x: 781, startPoint y: 22, endPoint x: 585, endPoint y: 210, distance: 272.0
click at [781, 22] on span "Save" at bounding box center [770, 21] width 23 height 15
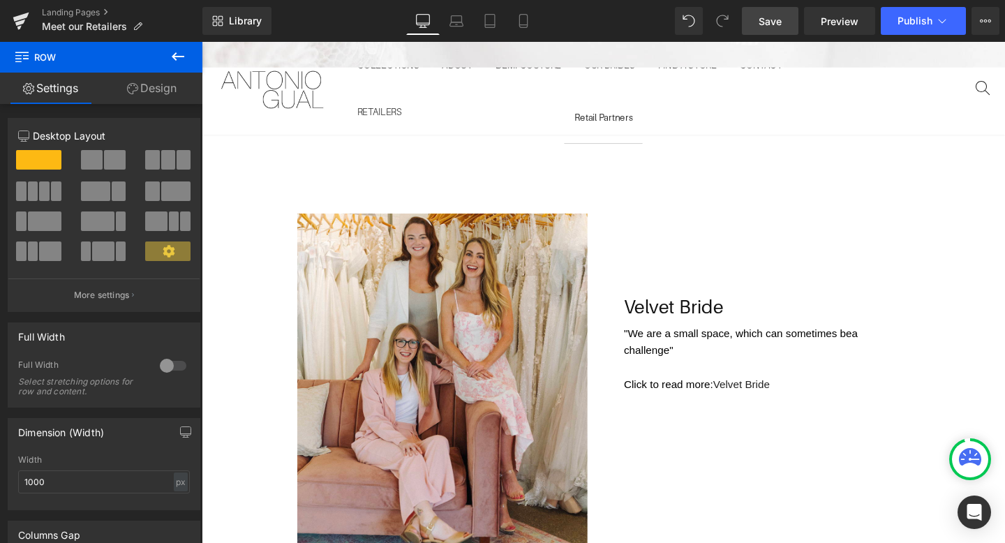
scroll to position [387, 0]
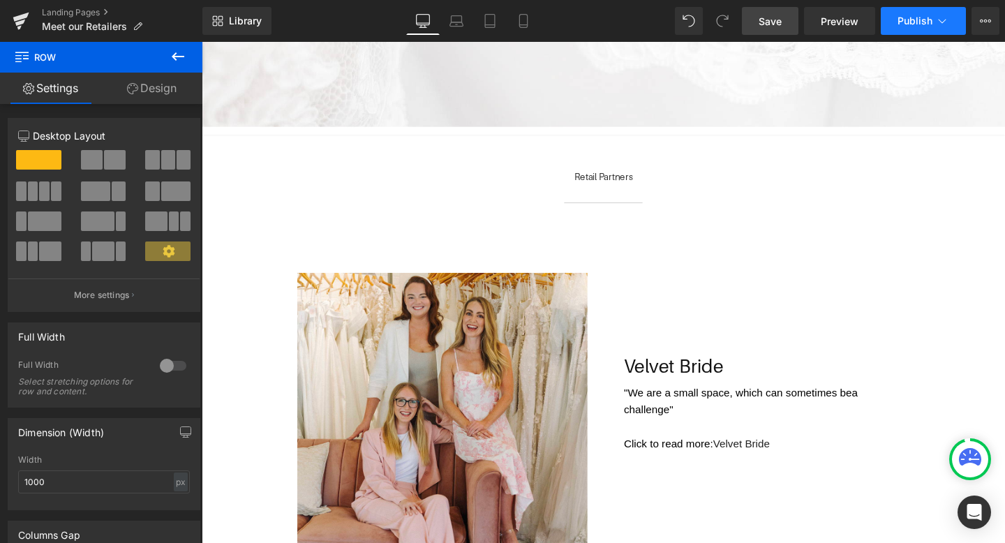
click at [905, 24] on span "Publish" at bounding box center [915, 20] width 35 height 11
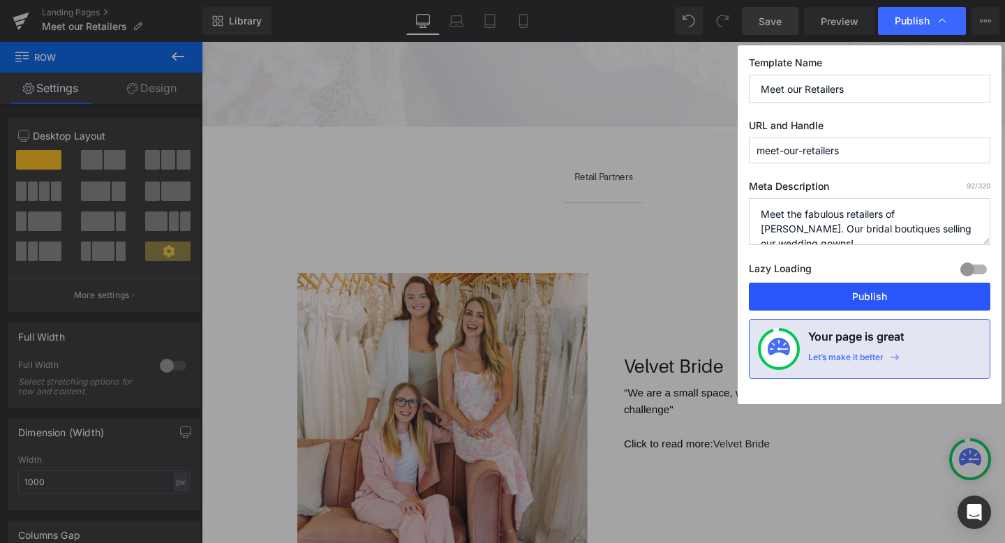
click at [829, 286] on button "Publish" at bounding box center [870, 297] width 242 height 28
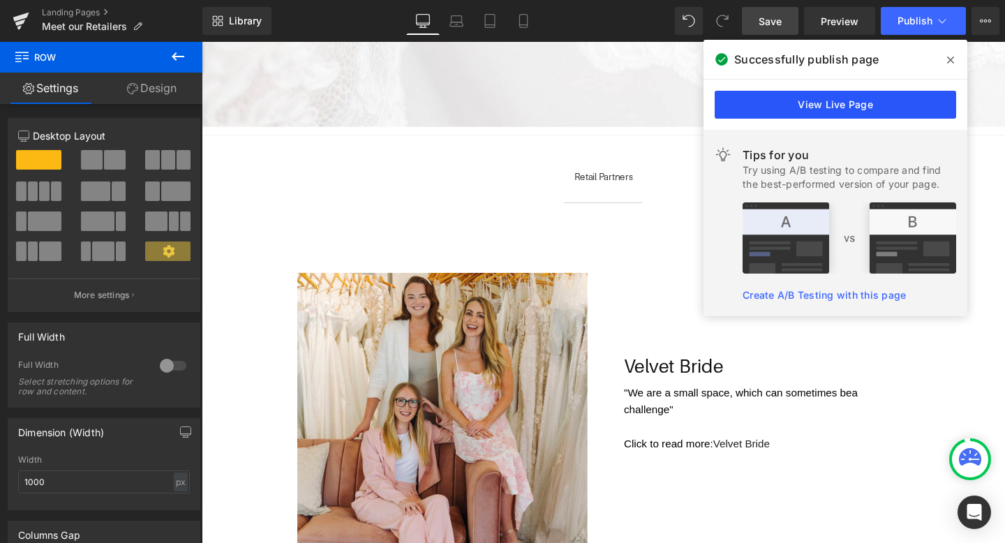
click at [812, 111] on link "View Live Page" at bounding box center [836, 105] width 242 height 28
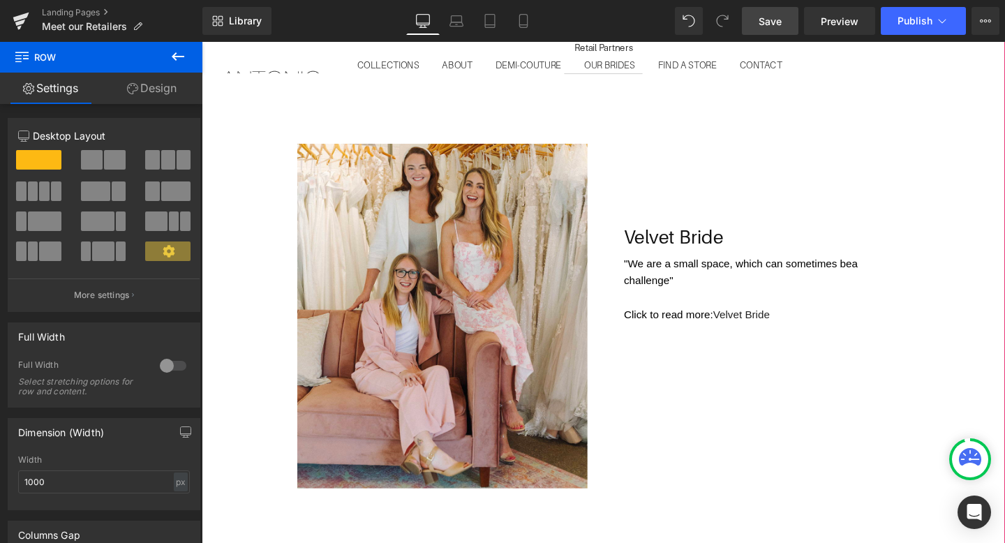
scroll to position [523, 0]
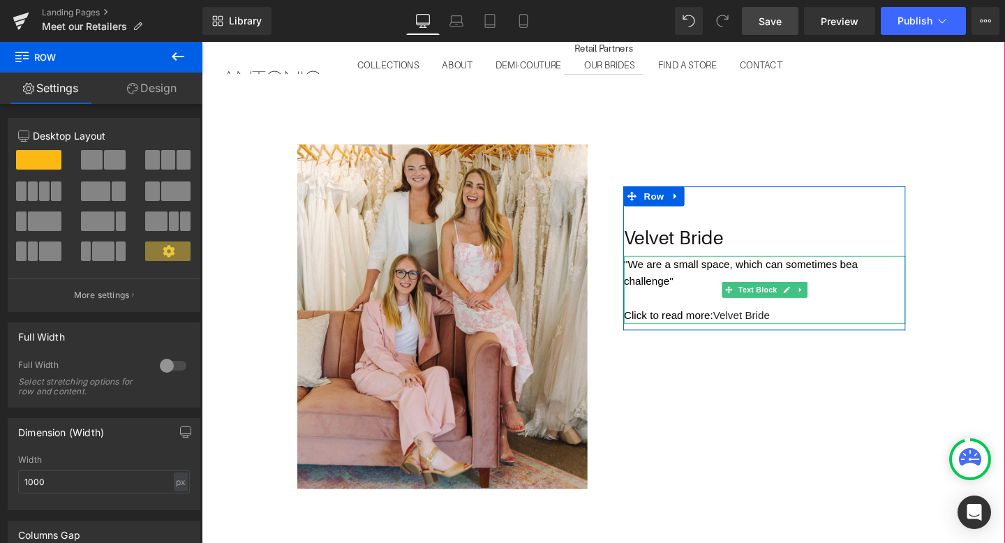
click at [691, 291] on span "a challenge"" at bounding box center [769, 284] width 246 height 30
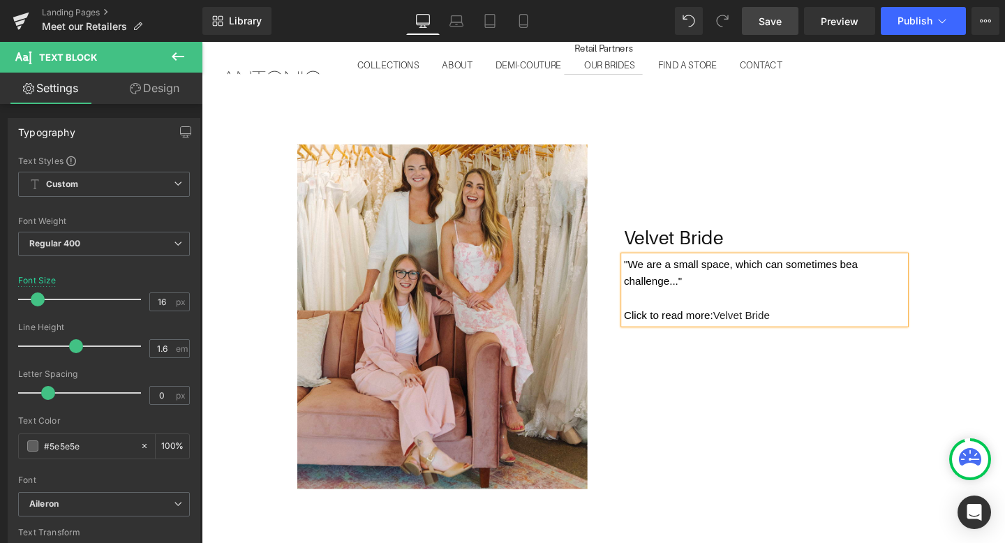
click at [760, 18] on span "Save" at bounding box center [770, 21] width 23 height 15
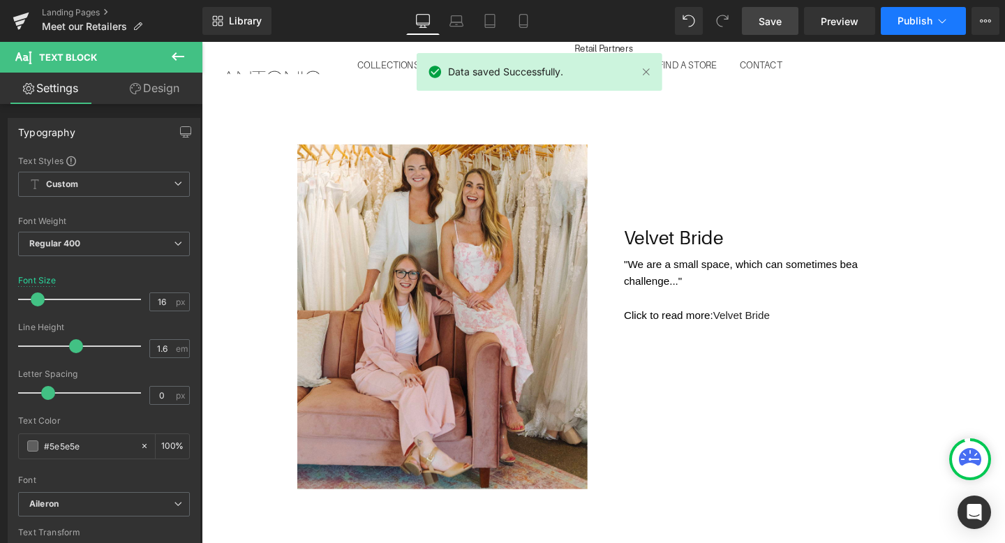
click at [925, 12] on button "Publish" at bounding box center [923, 21] width 85 height 28
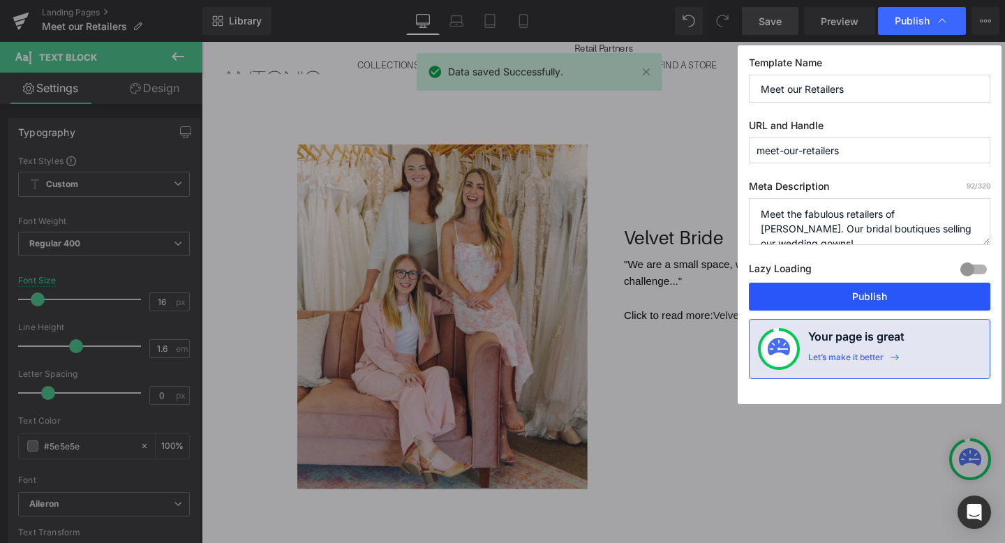
click at [838, 289] on button "Publish" at bounding box center [870, 297] width 242 height 28
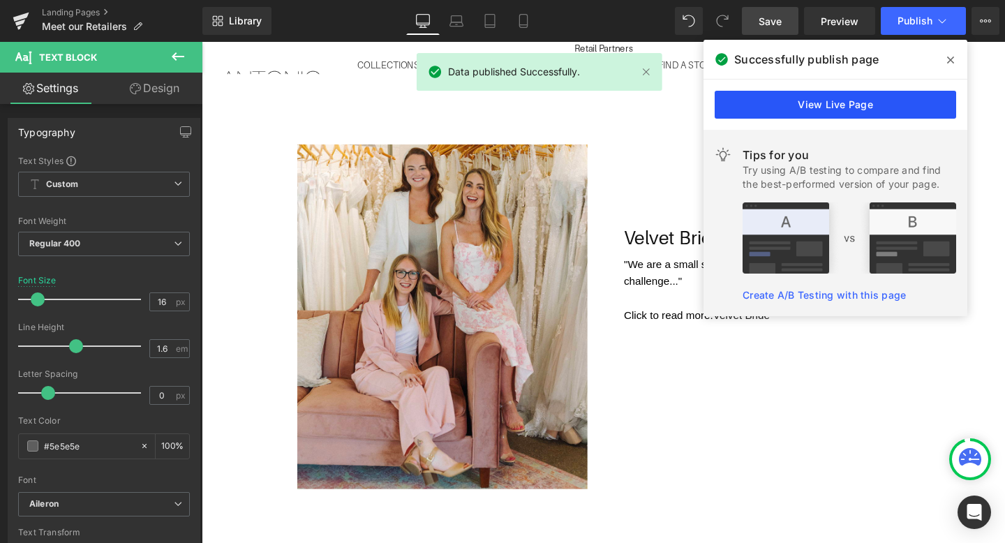
click at [825, 110] on link "View Live Page" at bounding box center [836, 105] width 242 height 28
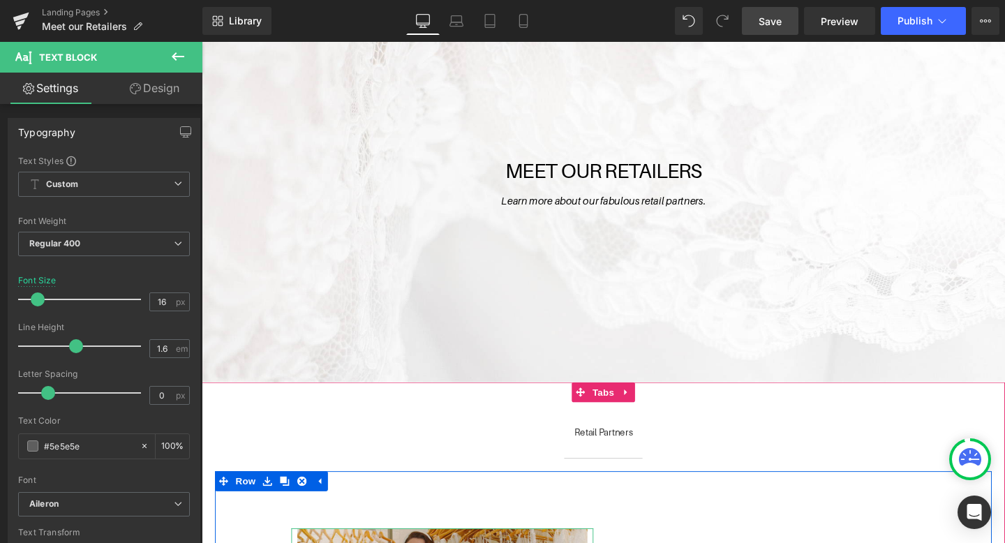
scroll to position [0, 0]
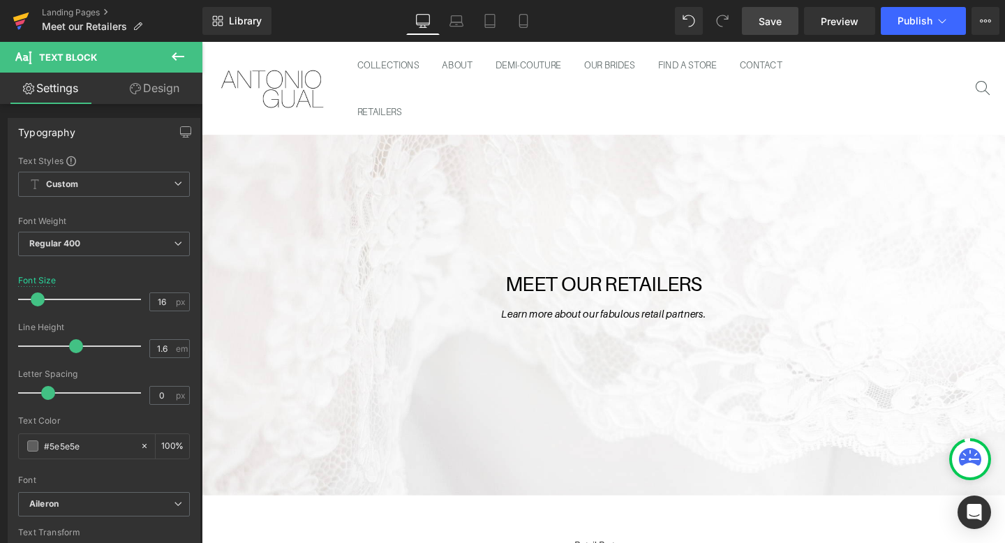
click at [27, 22] on icon at bounding box center [21, 20] width 17 height 35
